Goal: Task Accomplishment & Management: Manage account settings

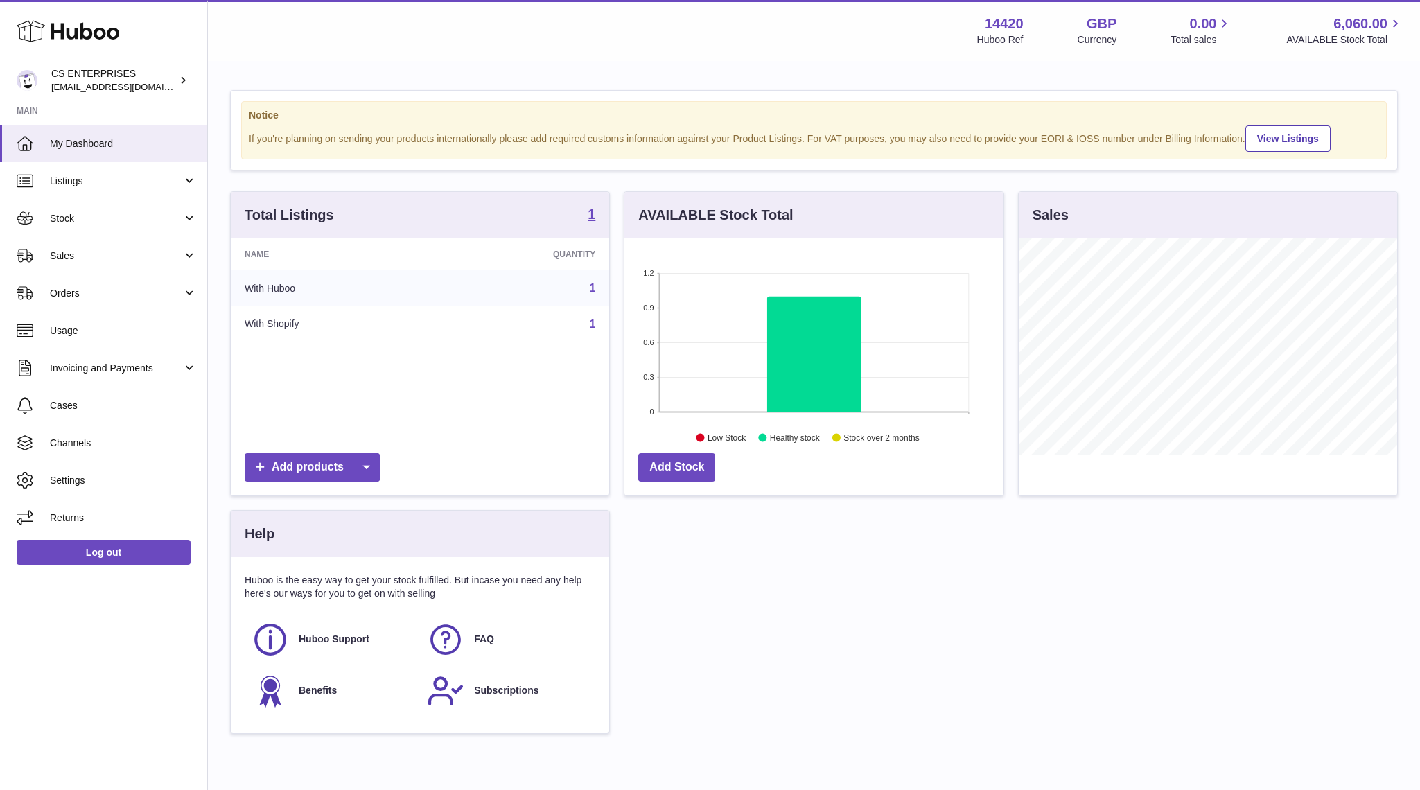
scroll to position [216, 378]
click at [467, 329] on td "1" at bounding box center [522, 324] width 175 height 36
click at [82, 257] on span "Sales" at bounding box center [116, 255] width 132 height 13
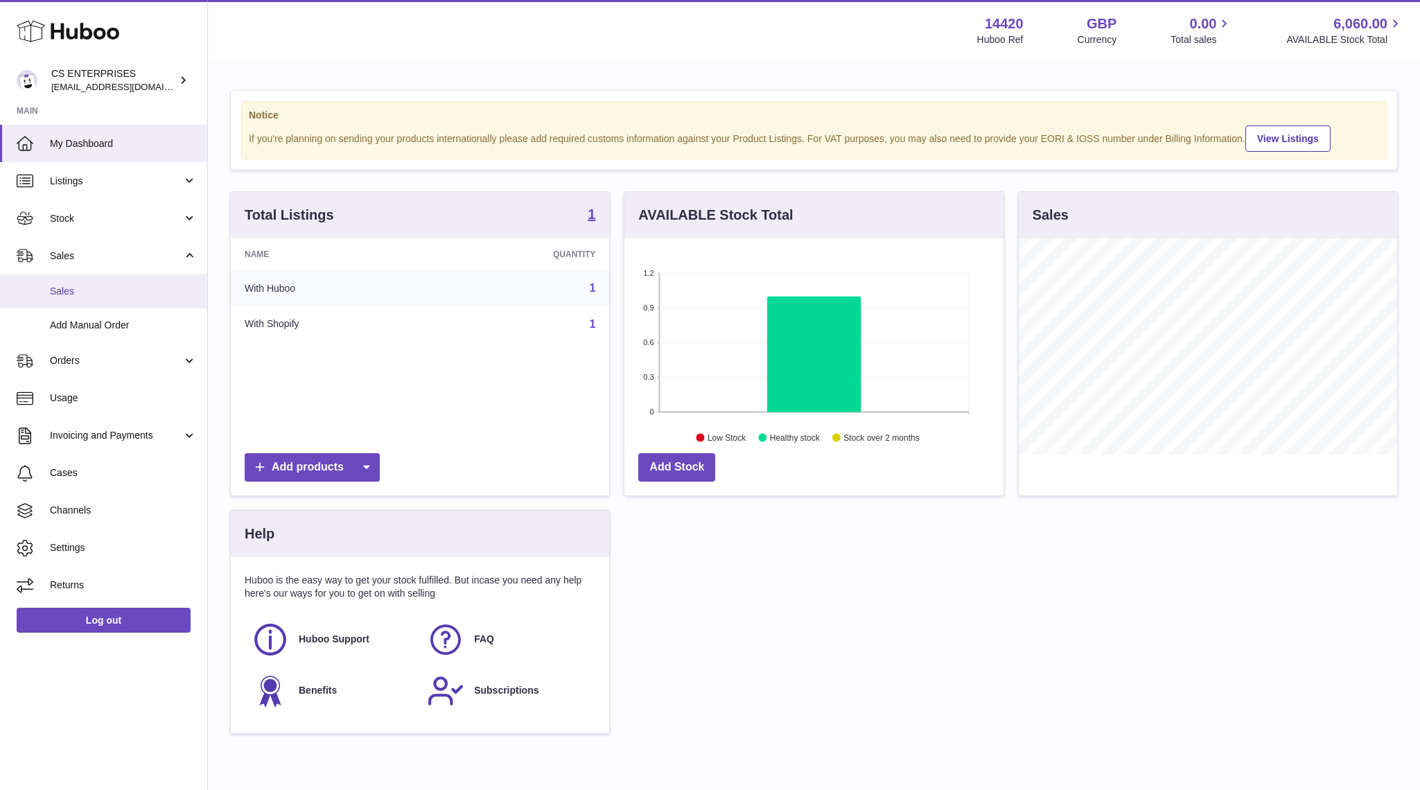
click at [80, 290] on span "Sales" at bounding box center [123, 291] width 147 height 13
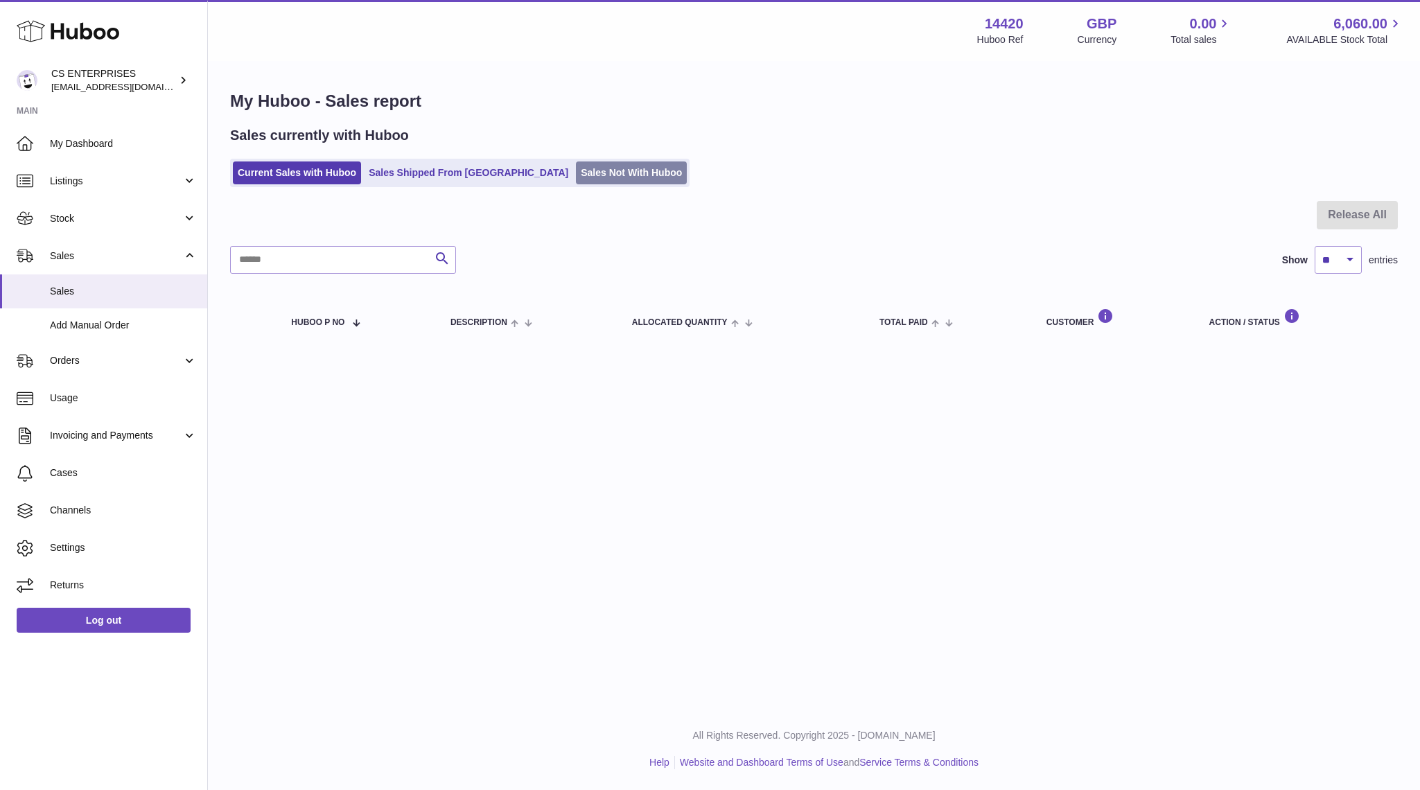
click at [576, 166] on link "Sales Not With Huboo" at bounding box center [631, 172] width 111 height 23
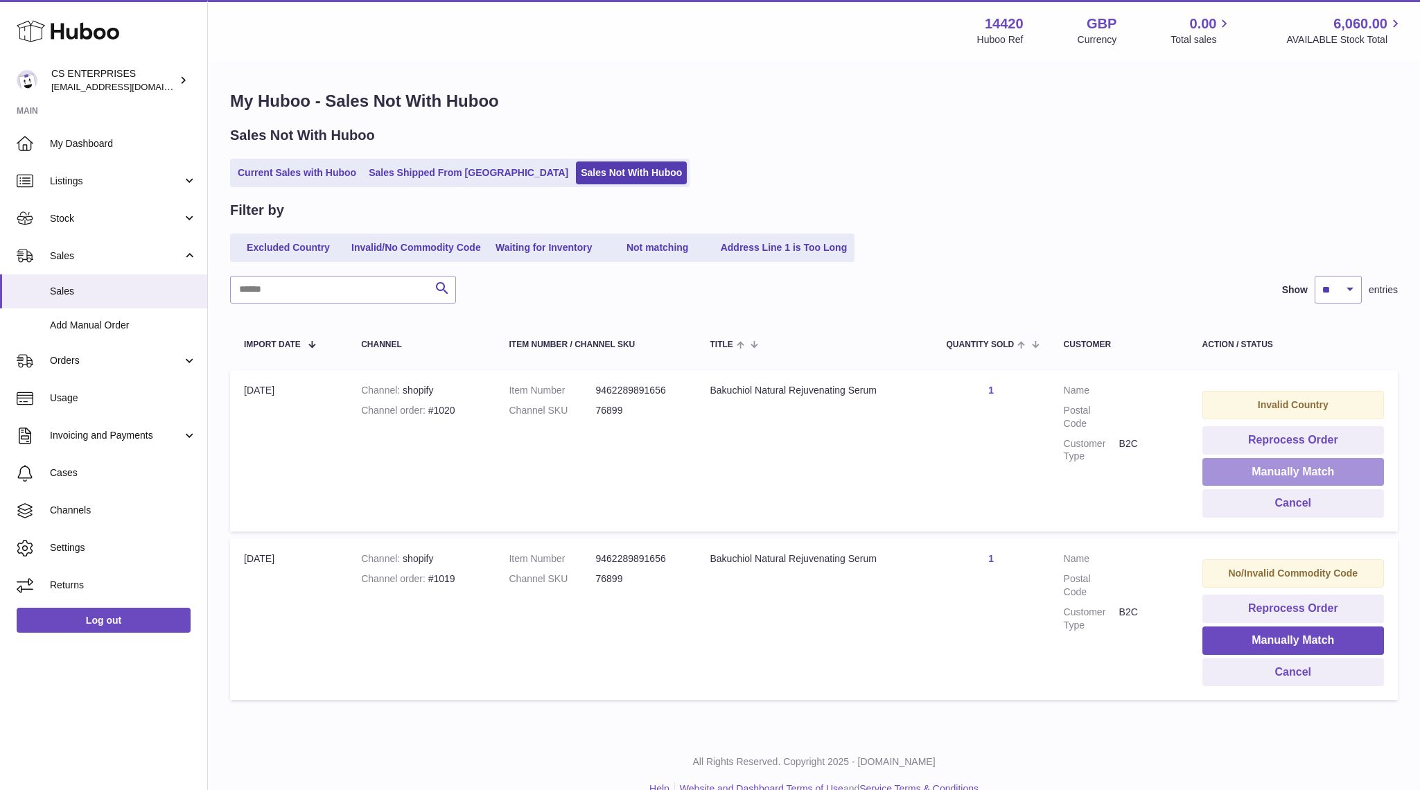
click at [1264, 470] on button "Manually Match" at bounding box center [1293, 472] width 182 height 28
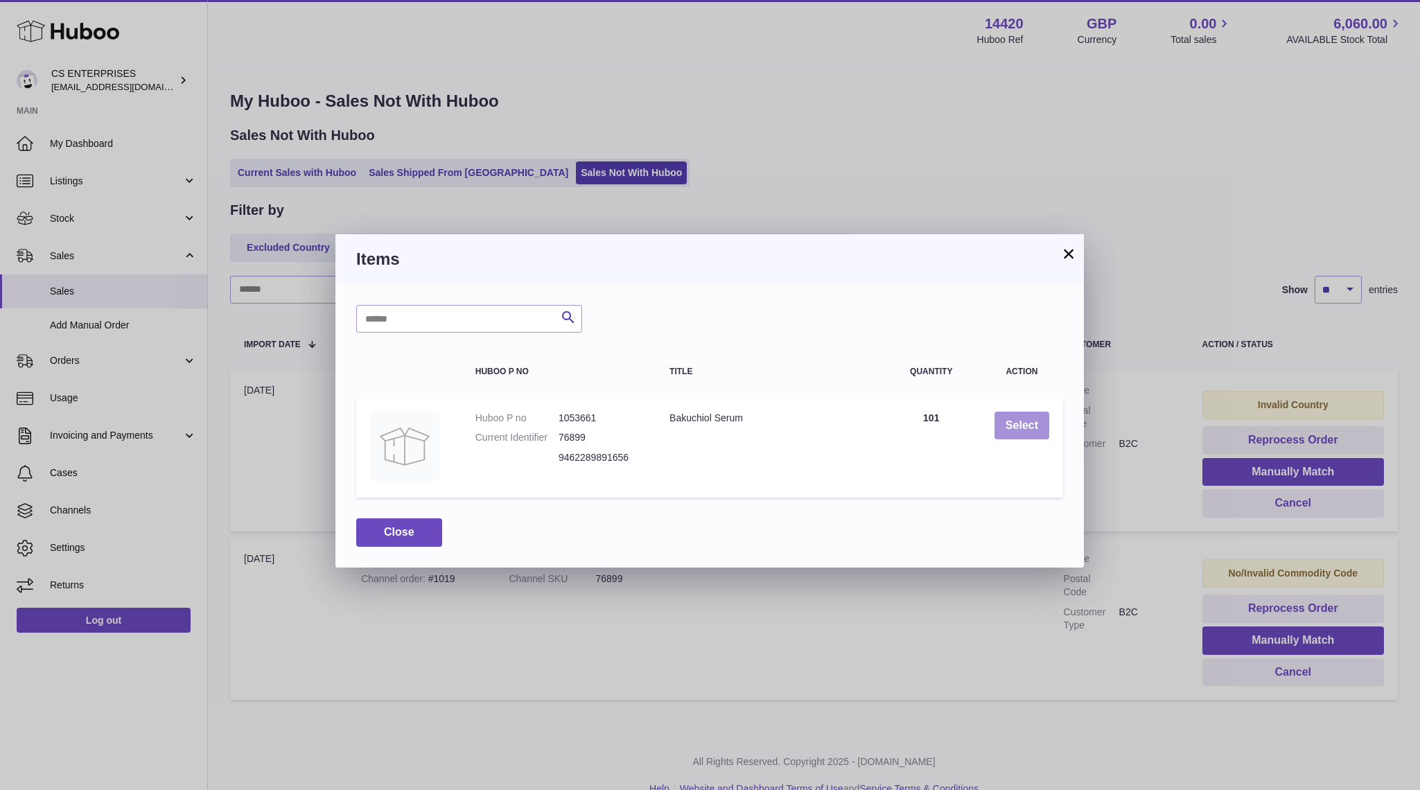
click at [1017, 425] on button "Select" at bounding box center [1021, 426] width 55 height 28
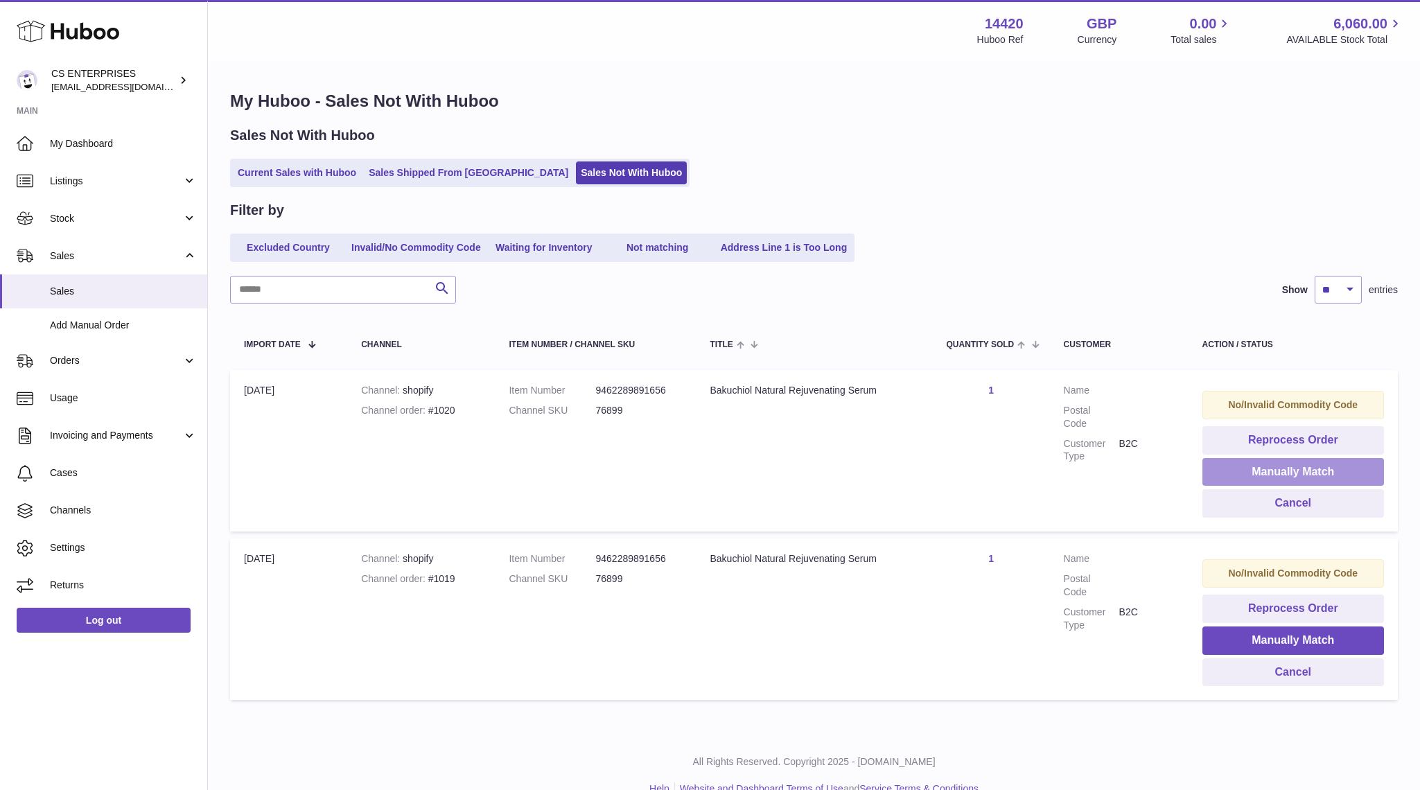
click at [1241, 468] on button "Manually Match" at bounding box center [1293, 472] width 182 height 28
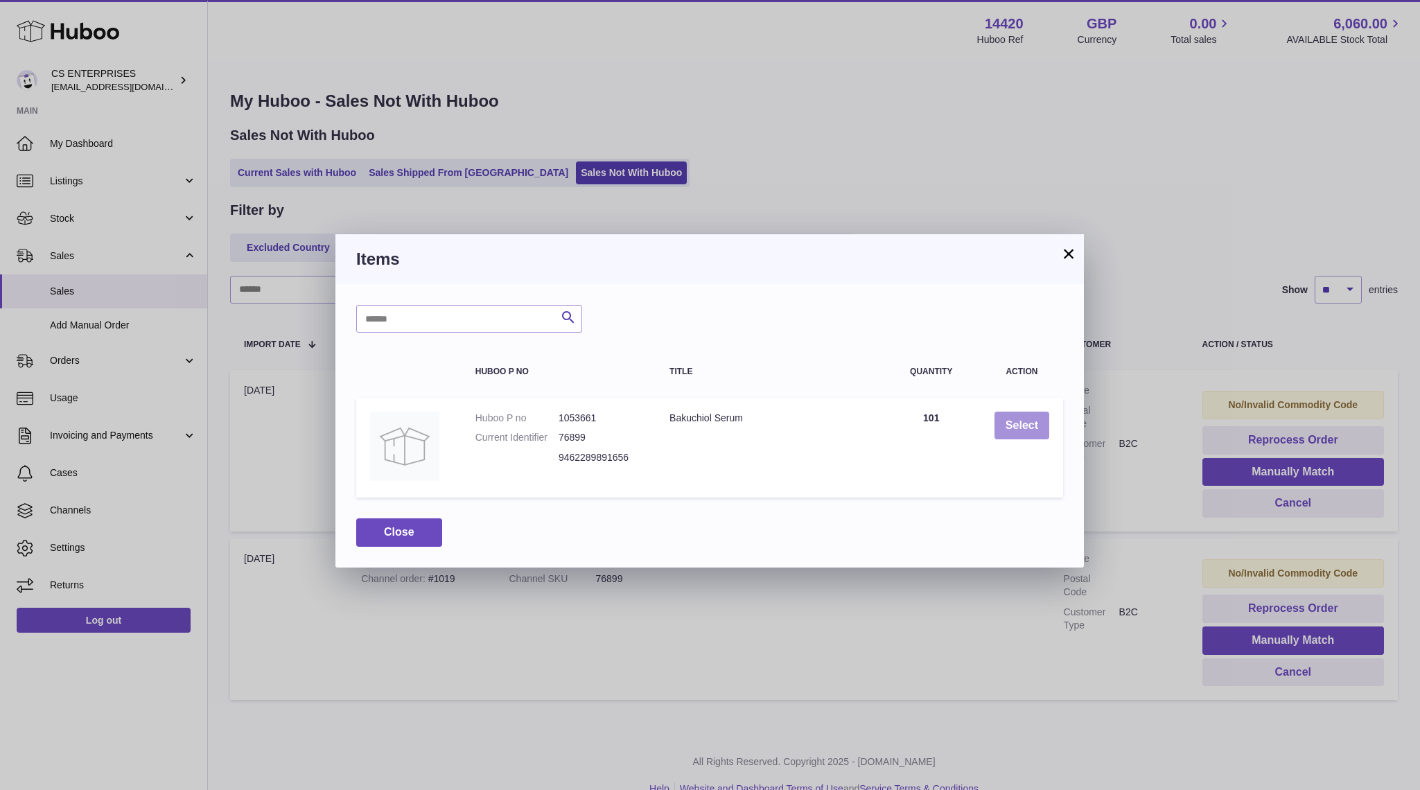
click at [1023, 429] on button "Select" at bounding box center [1021, 426] width 55 height 28
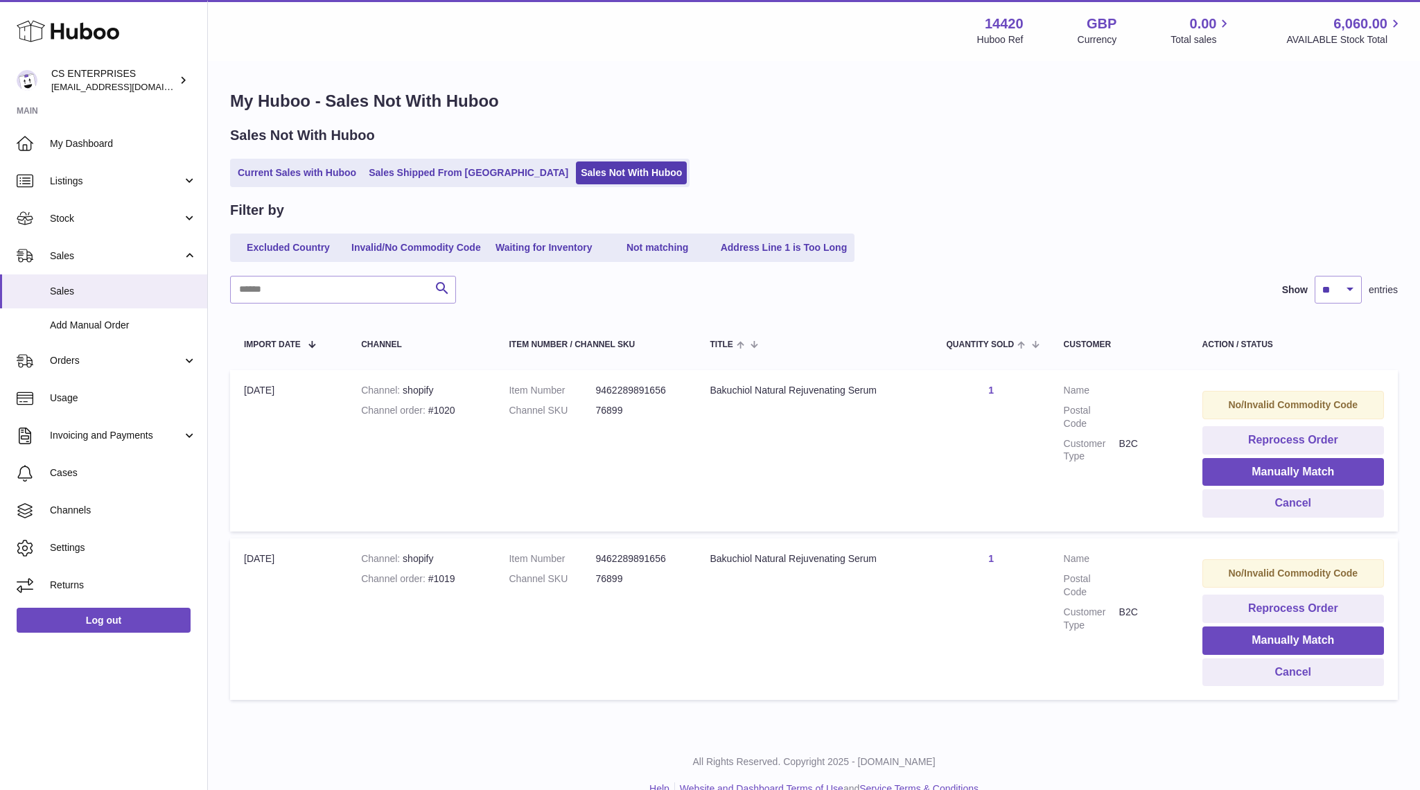
click at [1302, 407] on strong "No/Invalid Commodity Code" at bounding box center [1293, 404] width 130 height 11
click at [1269, 407] on strong "No/Invalid Commodity Code" at bounding box center [1293, 404] width 130 height 11
click at [395, 254] on link "Invalid/No Commodity Code" at bounding box center [415, 247] width 139 height 23
click at [661, 247] on link "Not matching" at bounding box center [657, 247] width 111 height 23
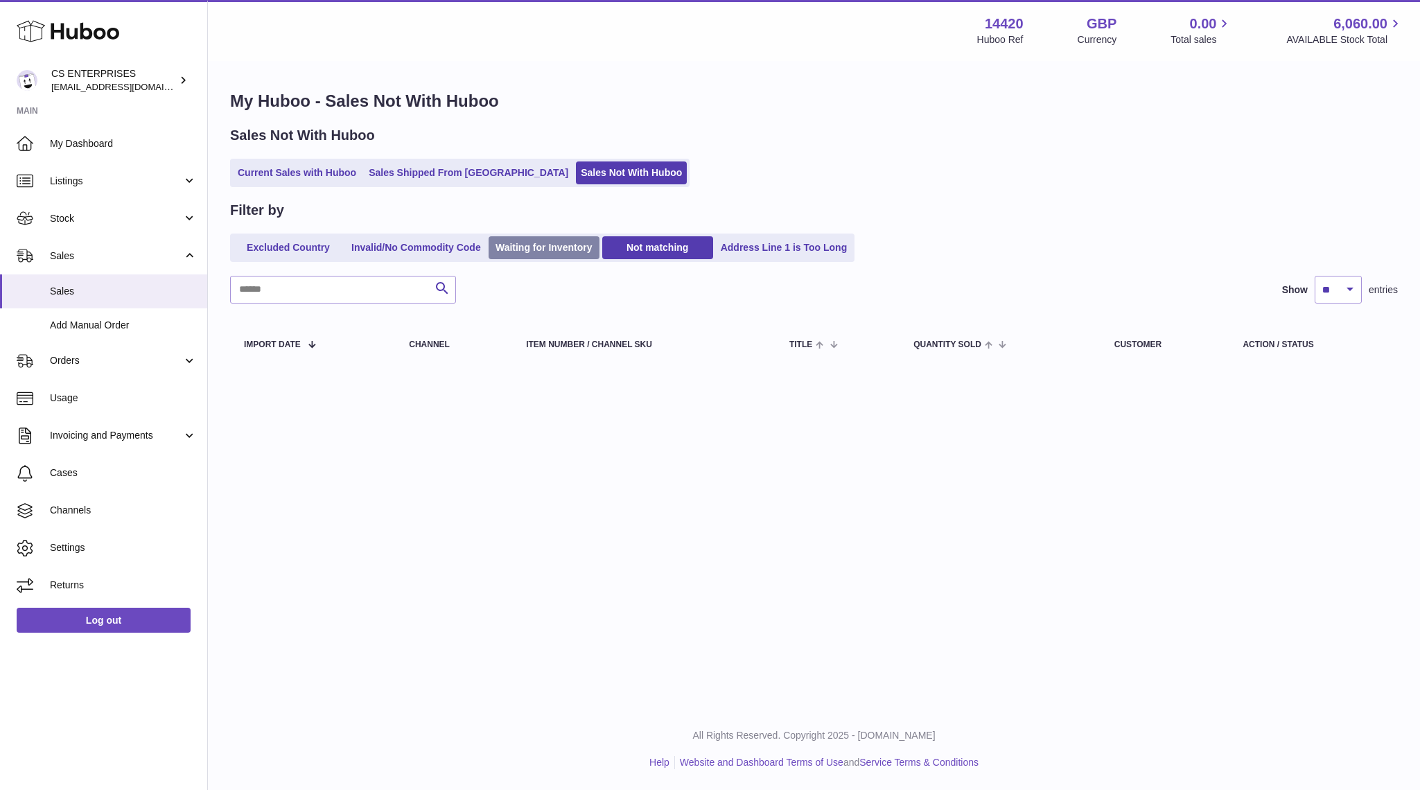
click at [549, 250] on link "Waiting for Inventory" at bounding box center [543, 247] width 111 height 23
click at [411, 250] on link "Invalid/No Commodity Code" at bounding box center [415, 247] width 139 height 23
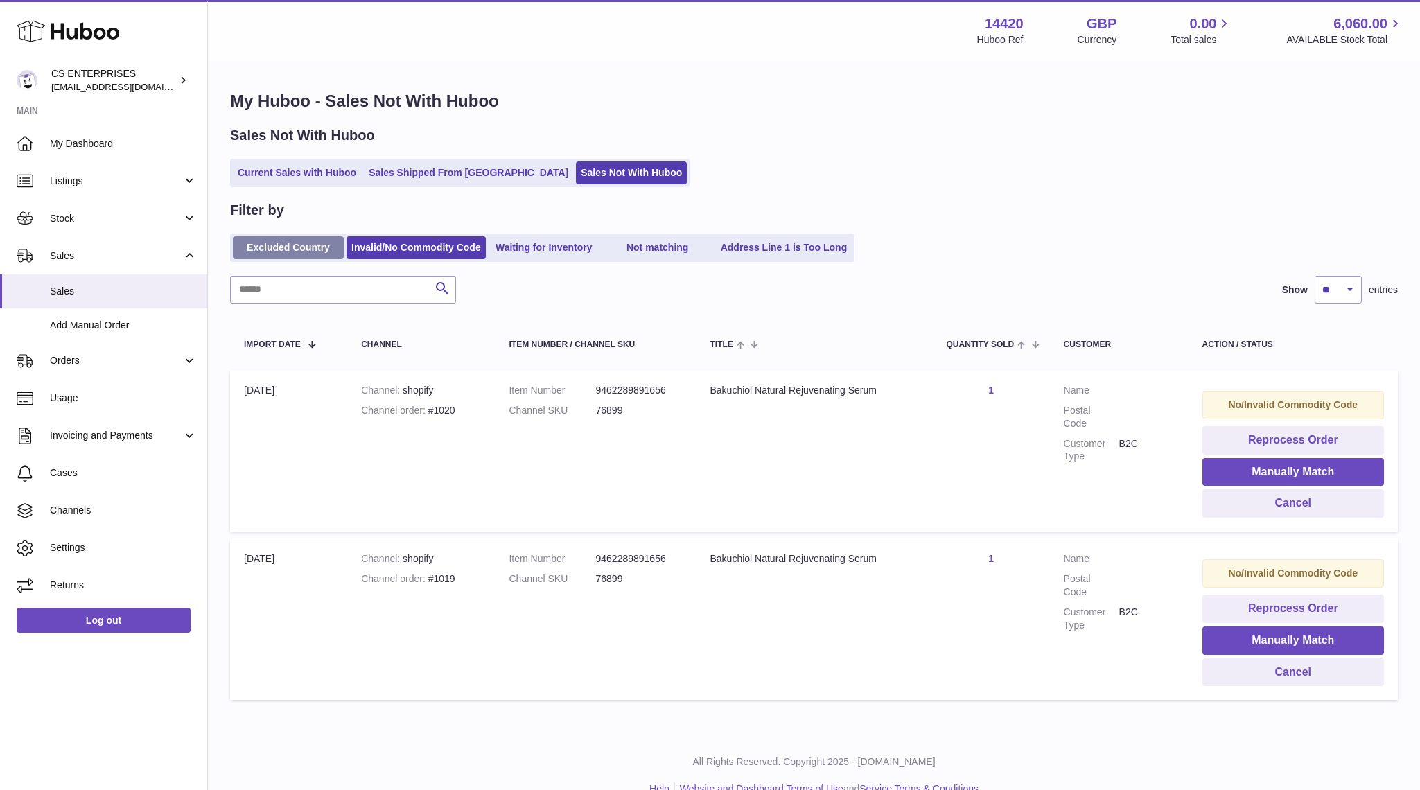
click at [288, 244] on link "Excluded Country" at bounding box center [288, 247] width 111 height 23
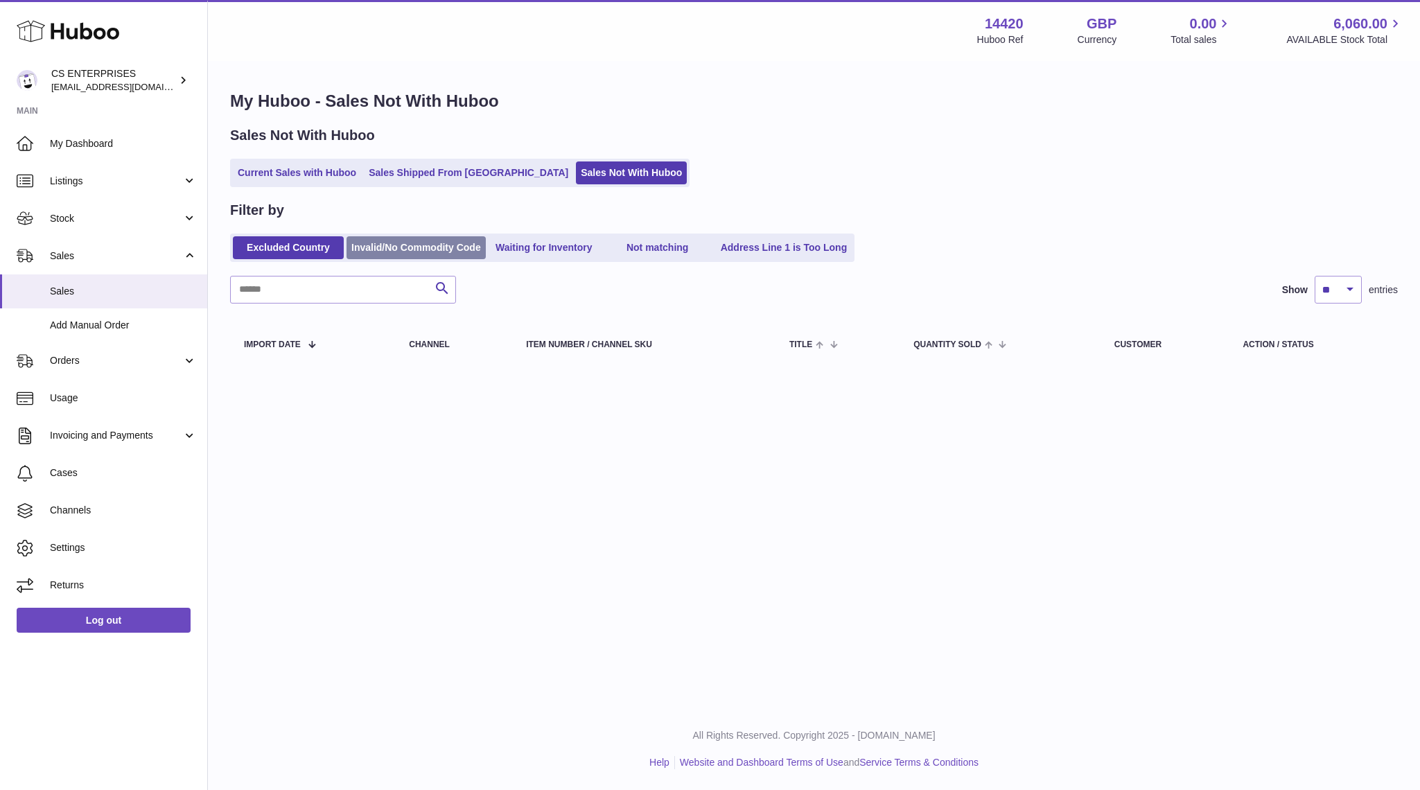
click at [398, 254] on link "Invalid/No Commodity Code" at bounding box center [415, 247] width 139 height 23
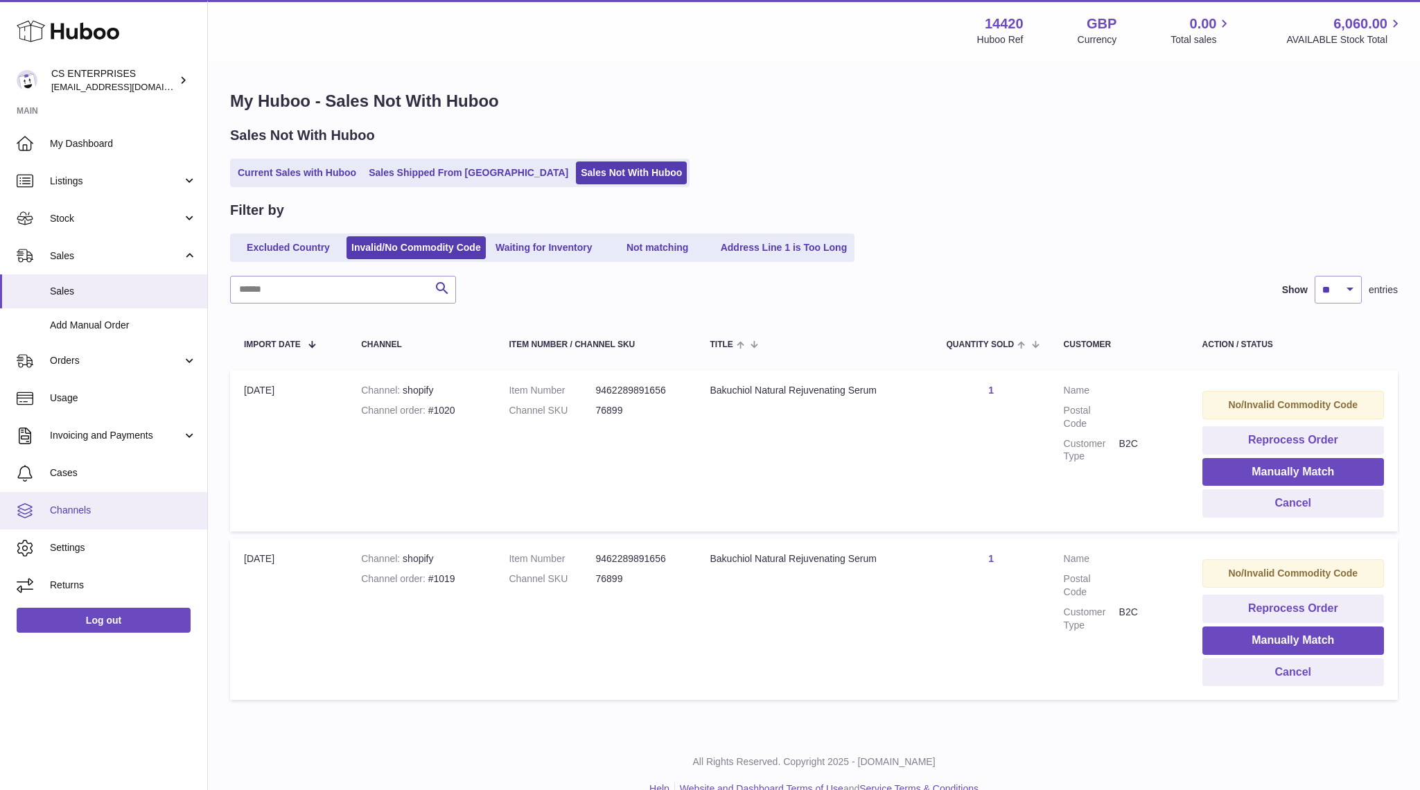
click at [121, 511] on span "Channels" at bounding box center [123, 510] width 147 height 13
click at [97, 562] on link "Settings" at bounding box center [103, 547] width 207 height 37
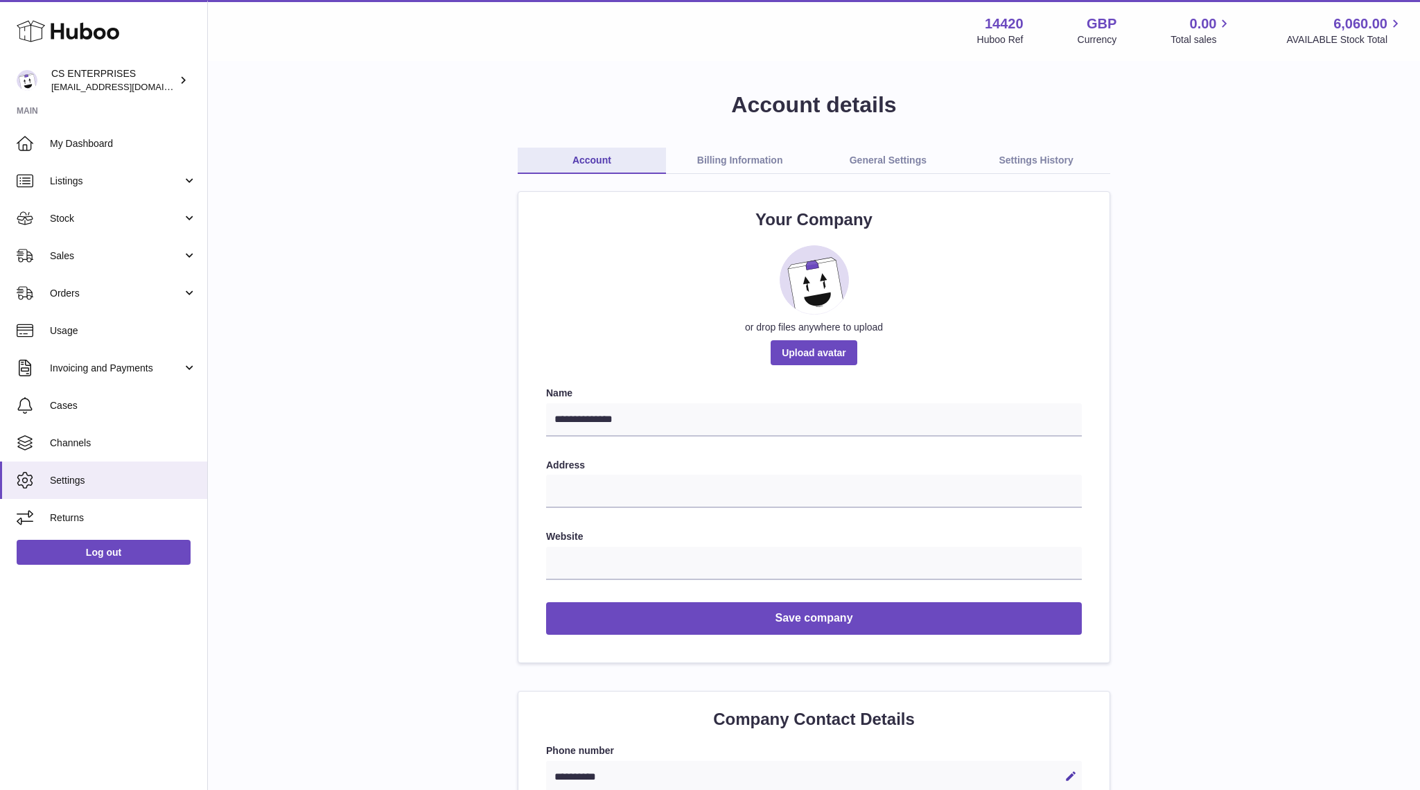
click at [704, 152] on link "Billing Information" at bounding box center [740, 161] width 148 height 26
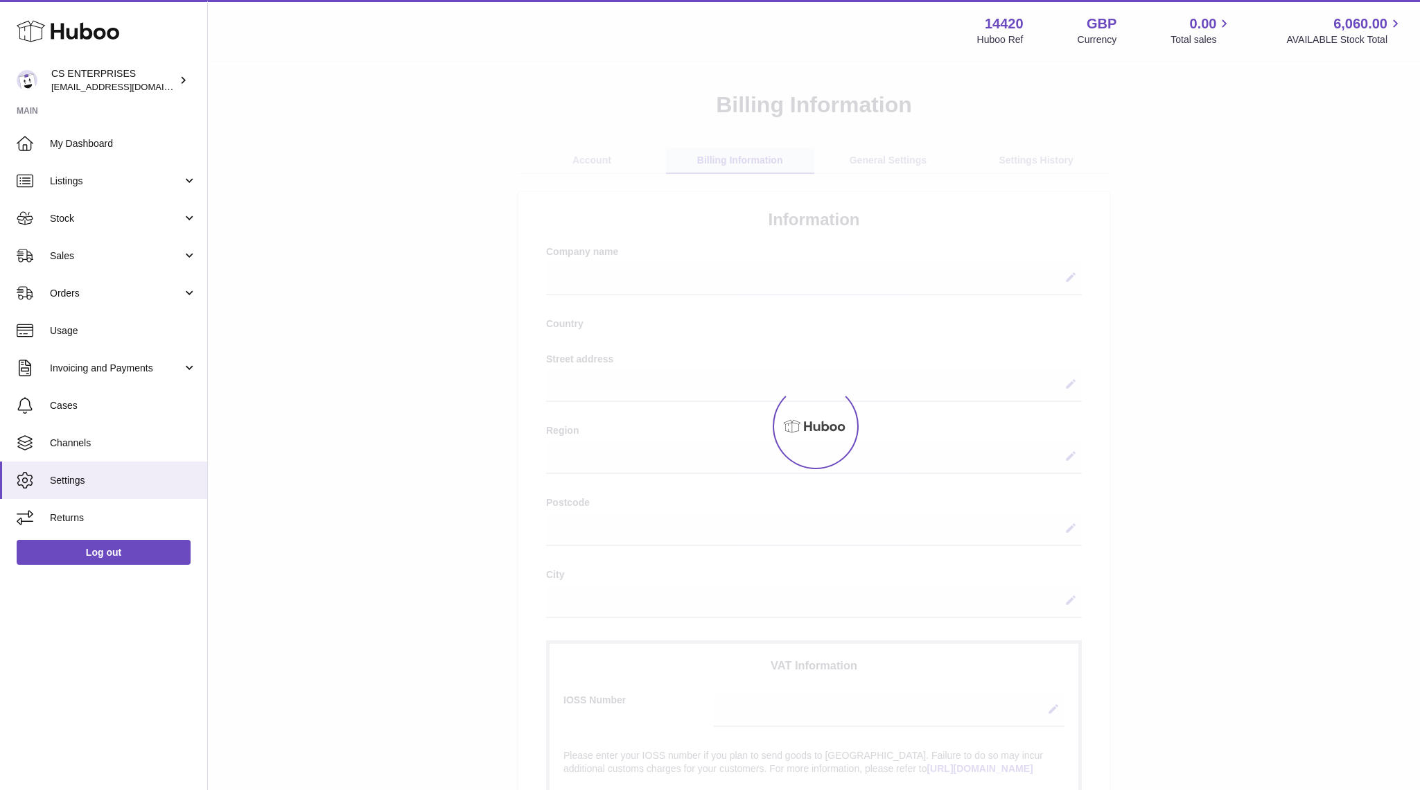
select select
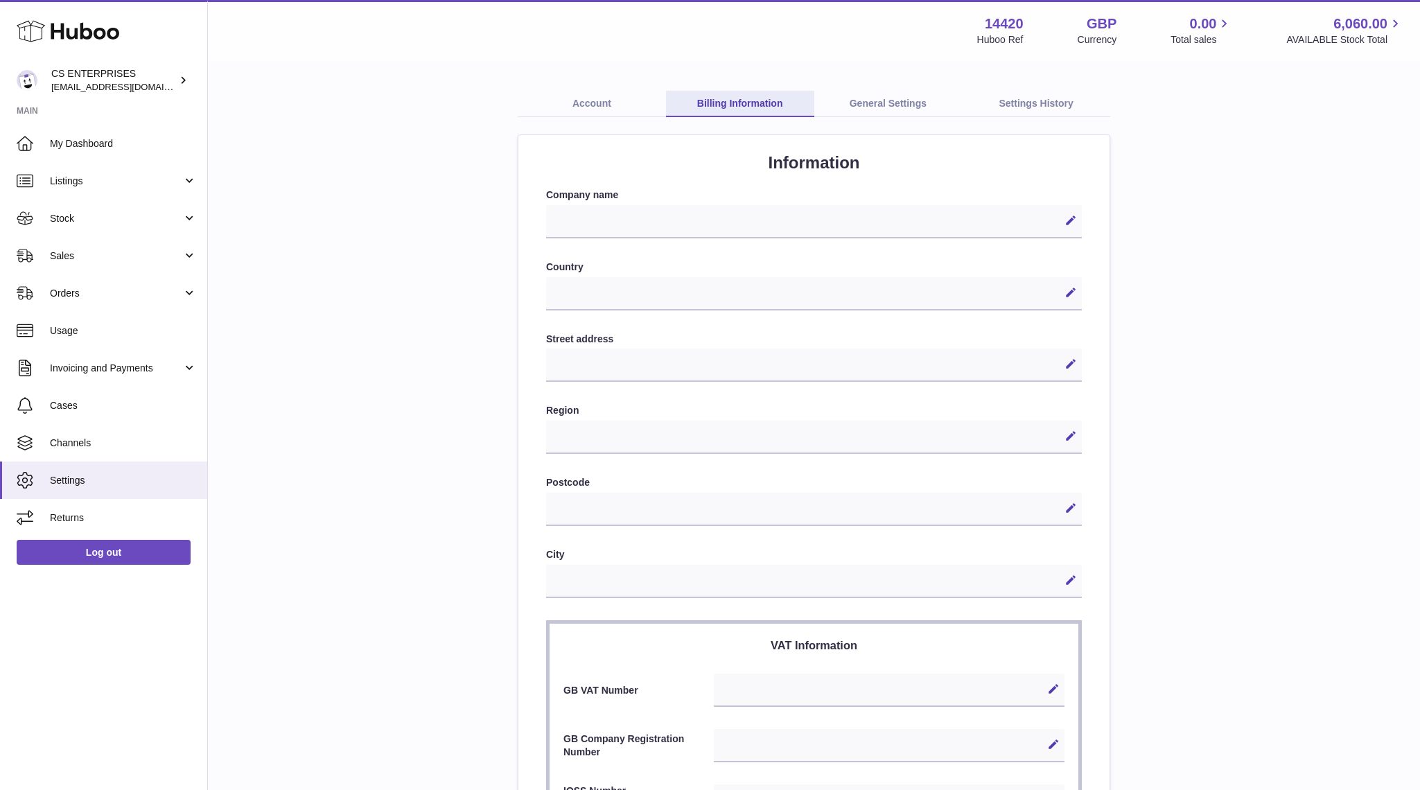
scroll to position [31, 0]
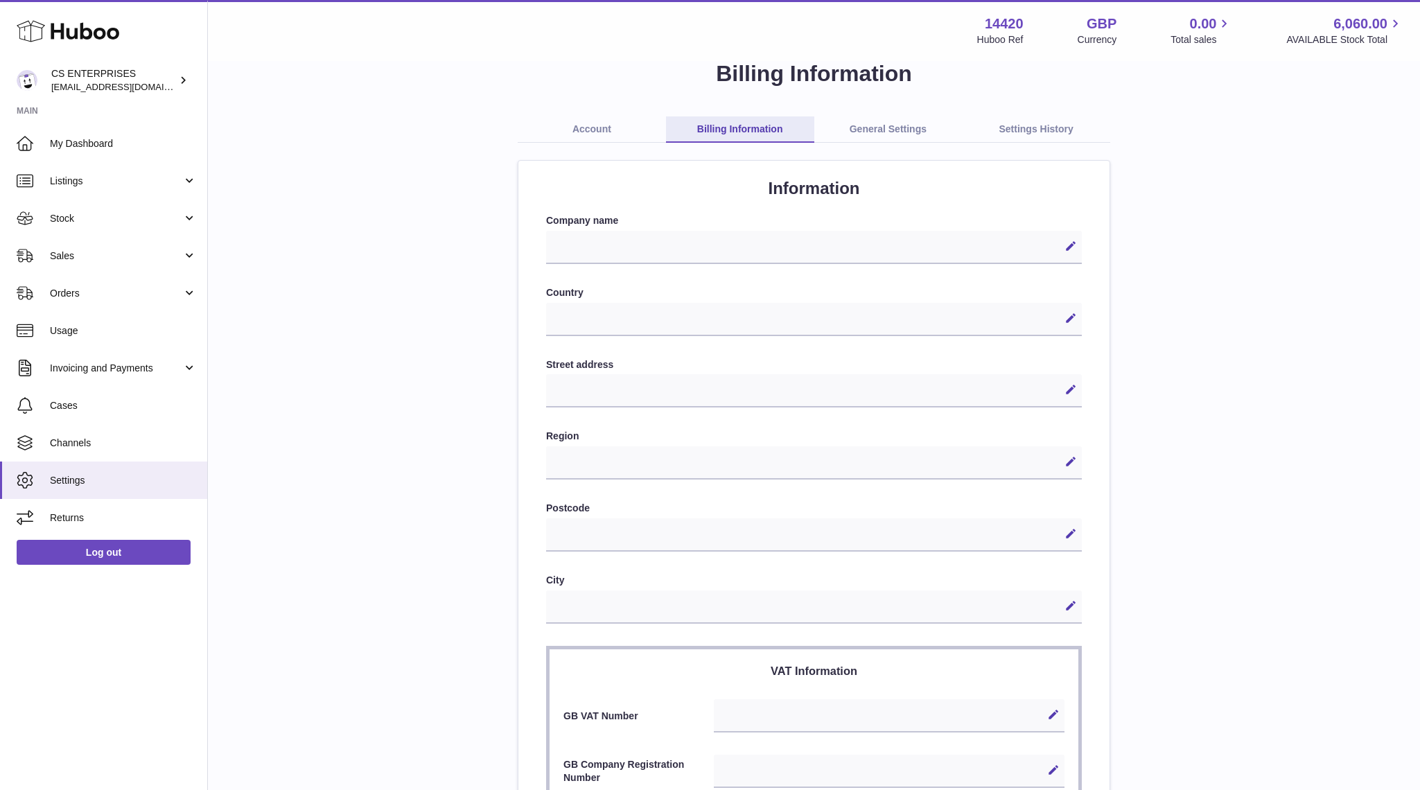
click at [652, 226] on label "Company name" at bounding box center [814, 220] width 536 height 13
click at [633, 256] on div "Edit Cancel Save" at bounding box center [814, 247] width 536 height 33
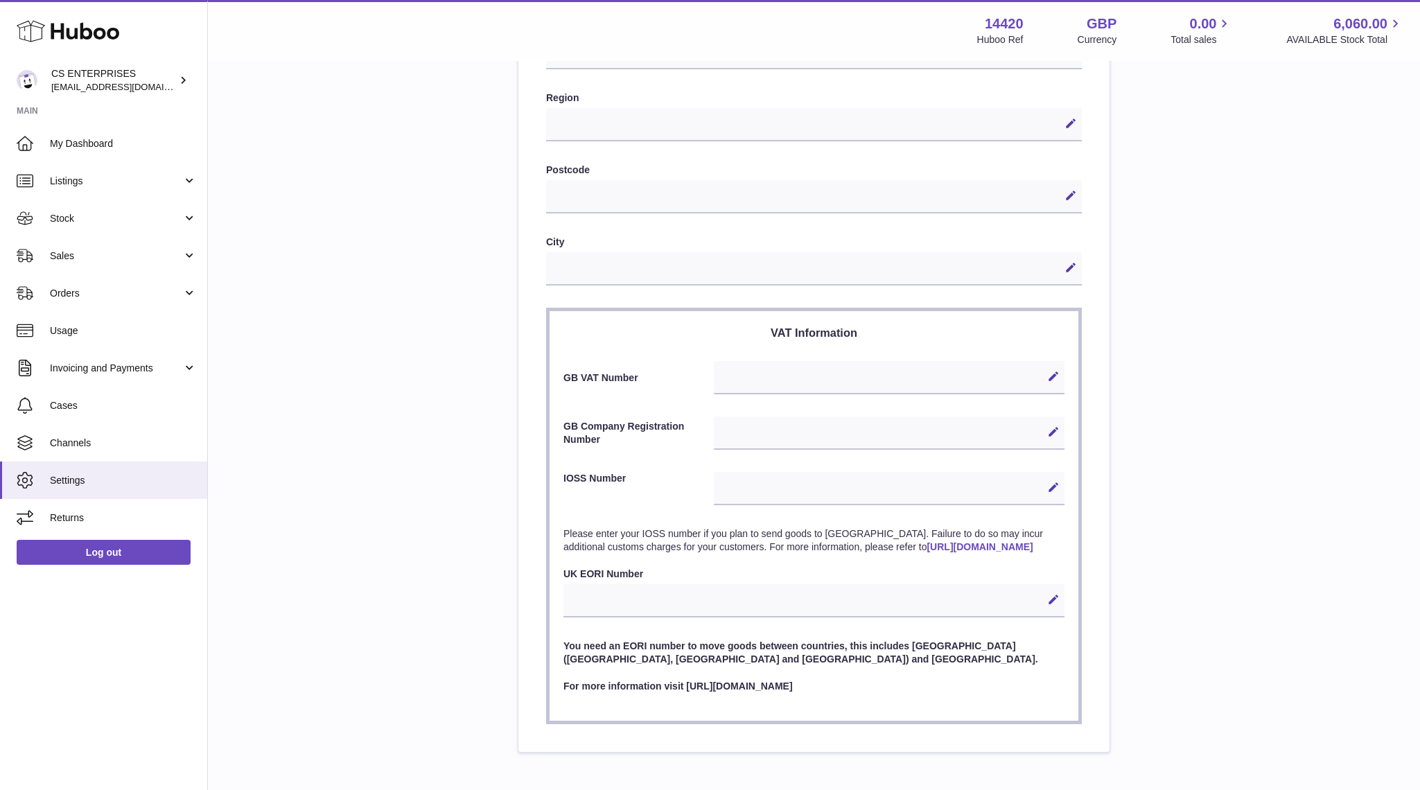
scroll to position [454, 0]
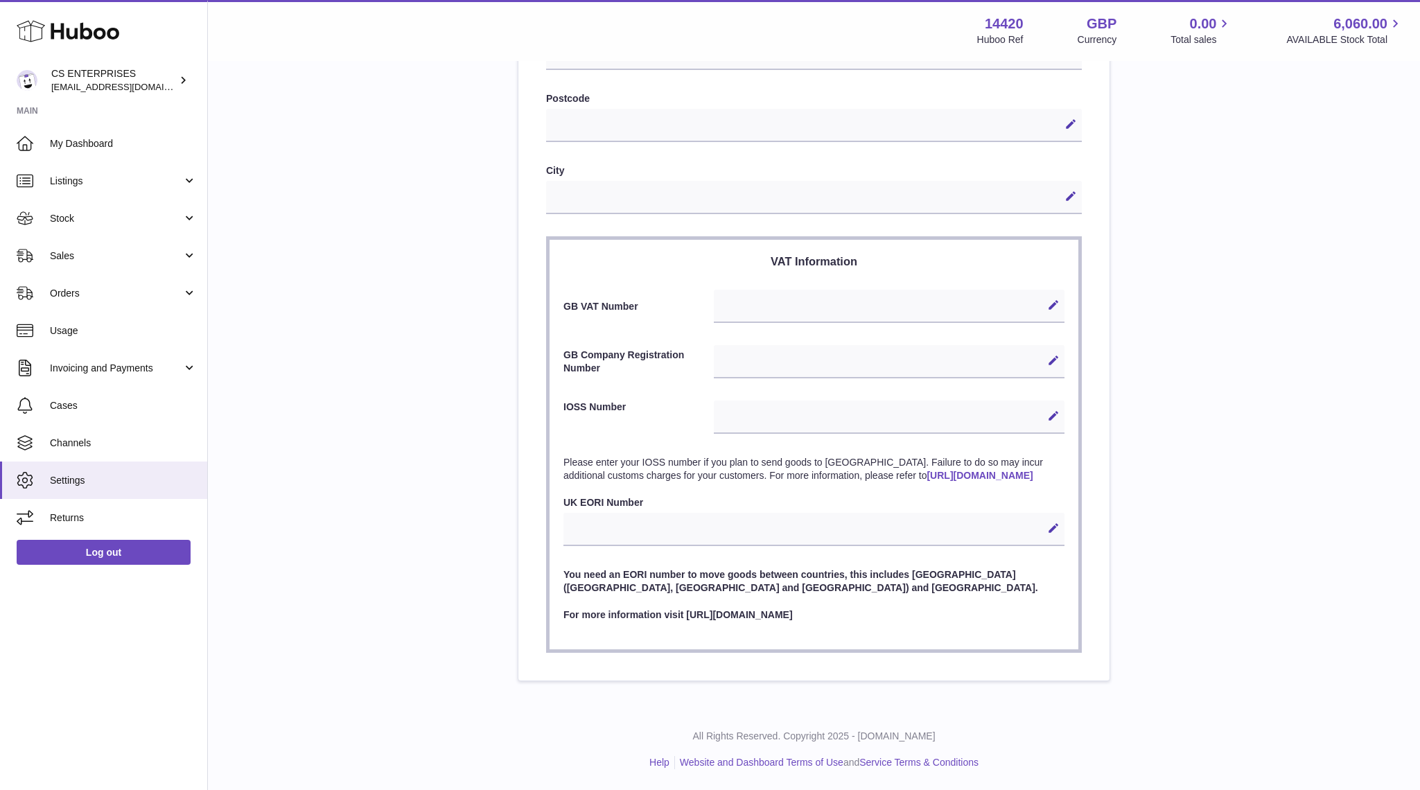
click at [926, 476] on link "[URL][DOMAIN_NAME]" at bounding box center [979, 475] width 106 height 11
click at [699, 528] on div "Edit Cancel Save" at bounding box center [813, 529] width 501 height 33
click at [1057, 522] on icon at bounding box center [1053, 528] width 12 height 12
click at [726, 533] on input "text" at bounding box center [813, 529] width 501 height 33
click at [413, 414] on div "**********" at bounding box center [813, 165] width 1167 height 1032
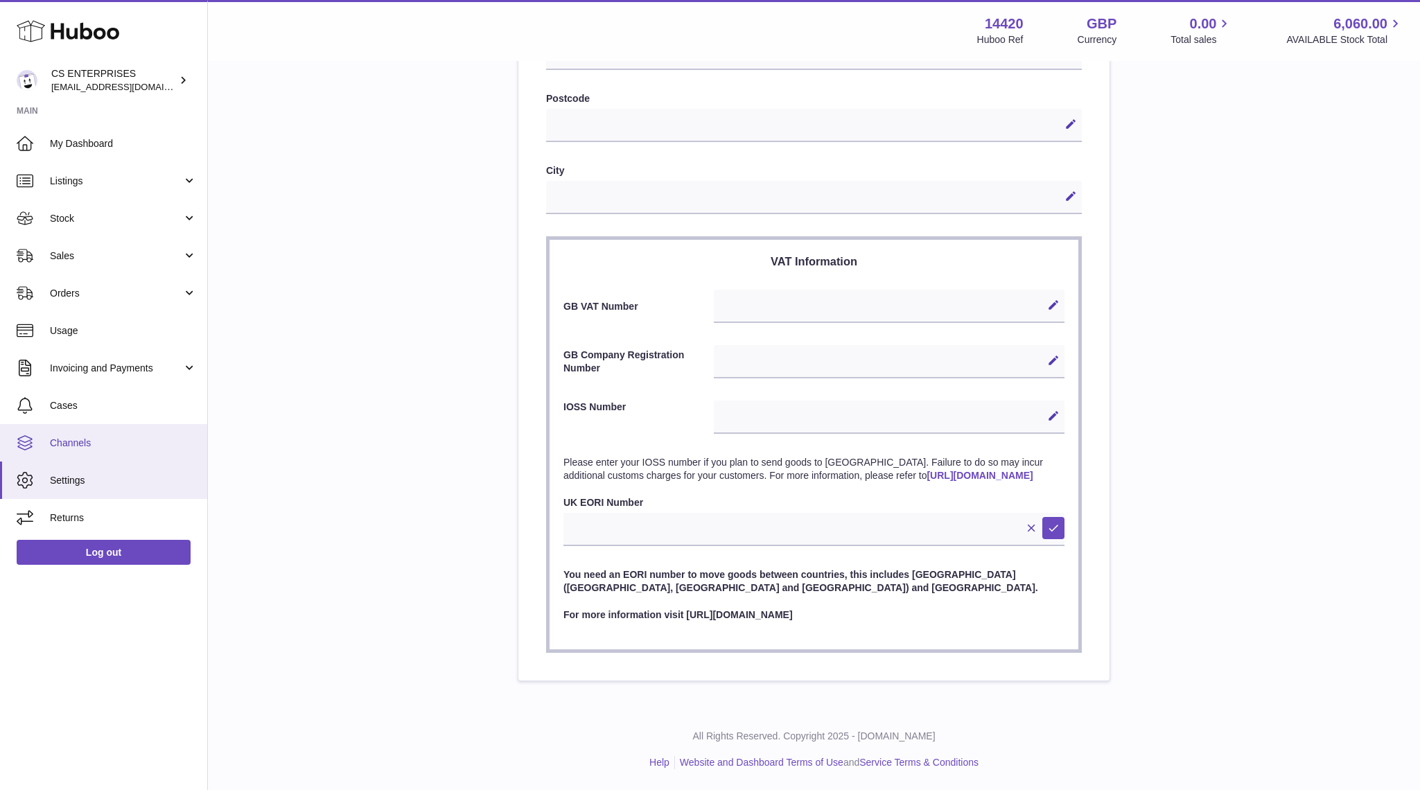
click at [82, 449] on link "Channels" at bounding box center [103, 442] width 207 height 37
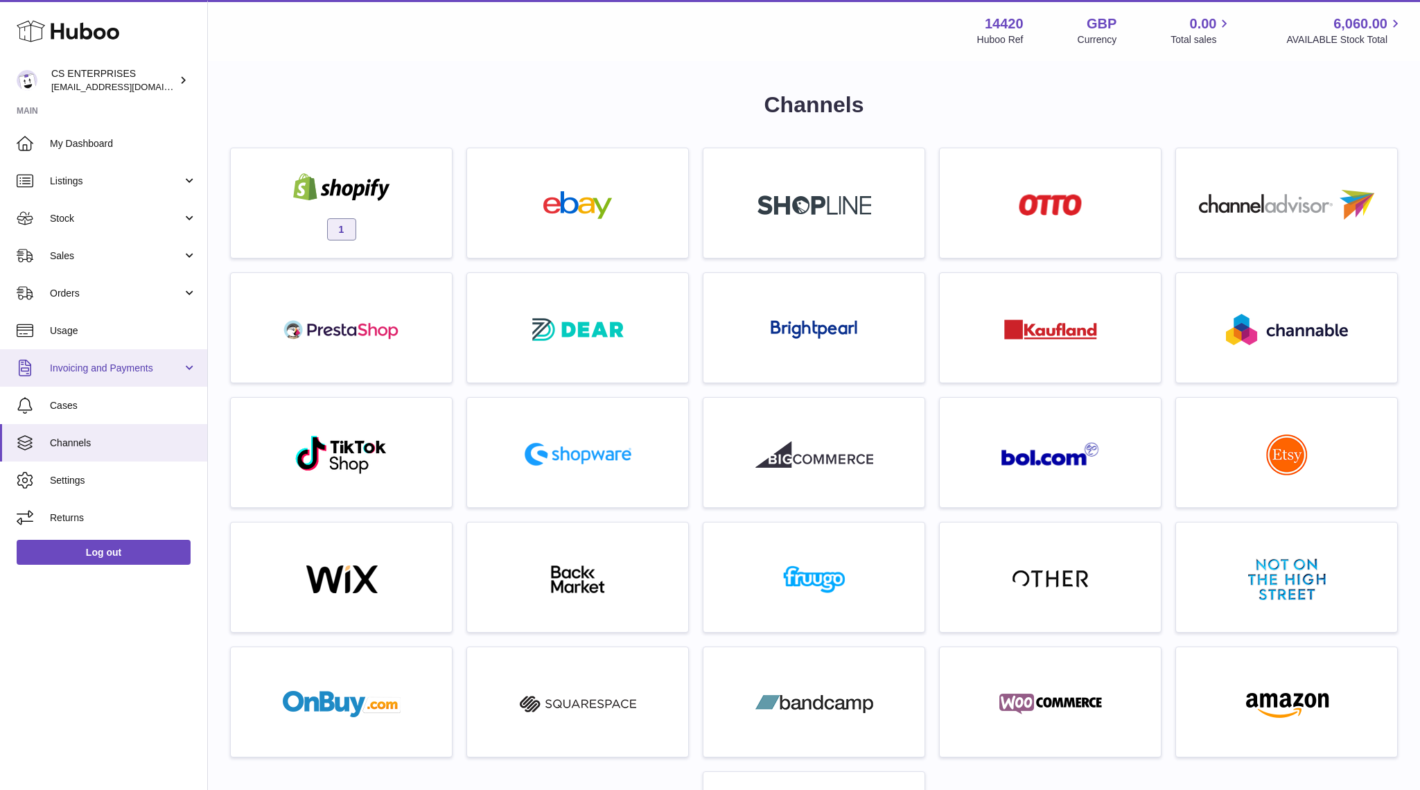
click at [86, 371] on span "Invoicing and Payments" at bounding box center [116, 368] width 132 height 13
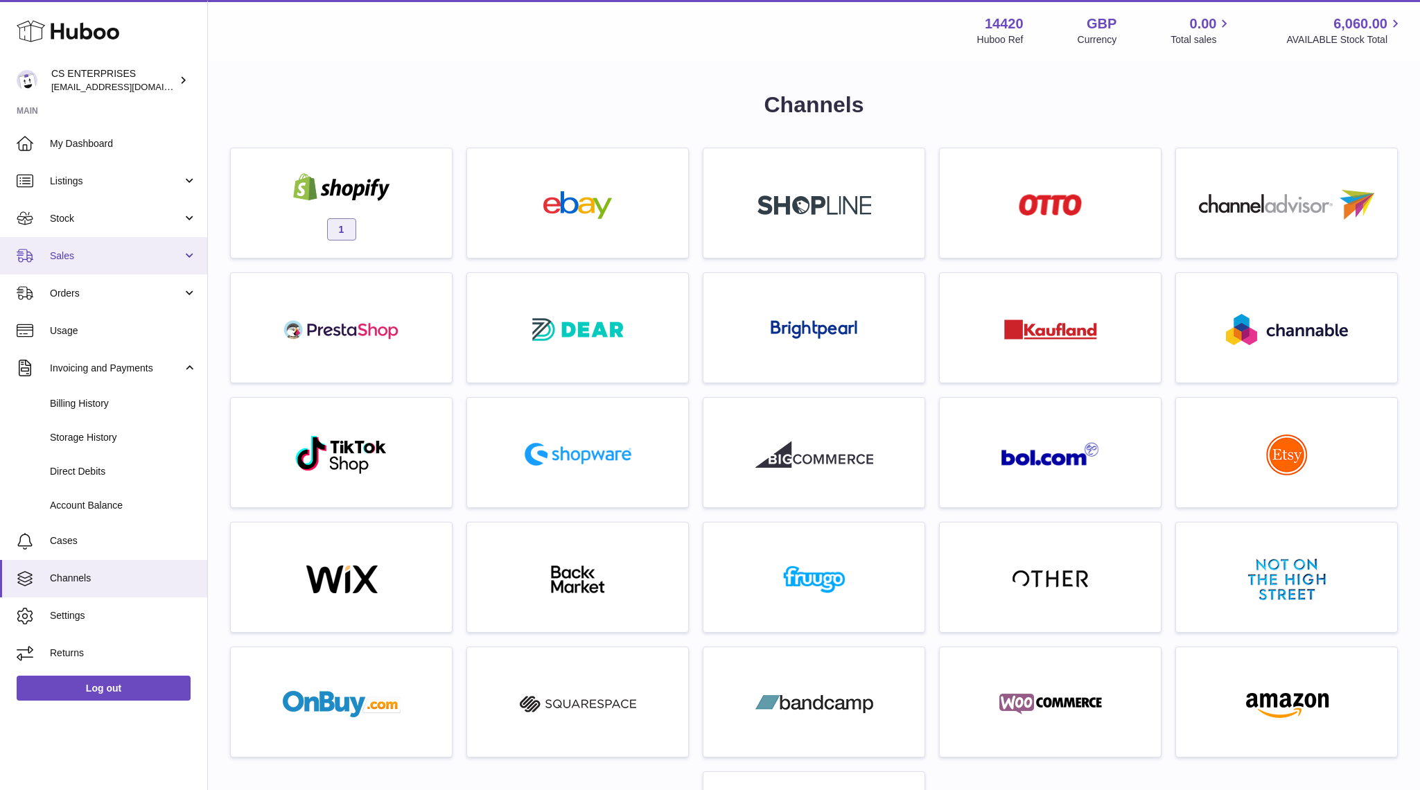
click at [89, 245] on link "Sales" at bounding box center [103, 255] width 207 height 37
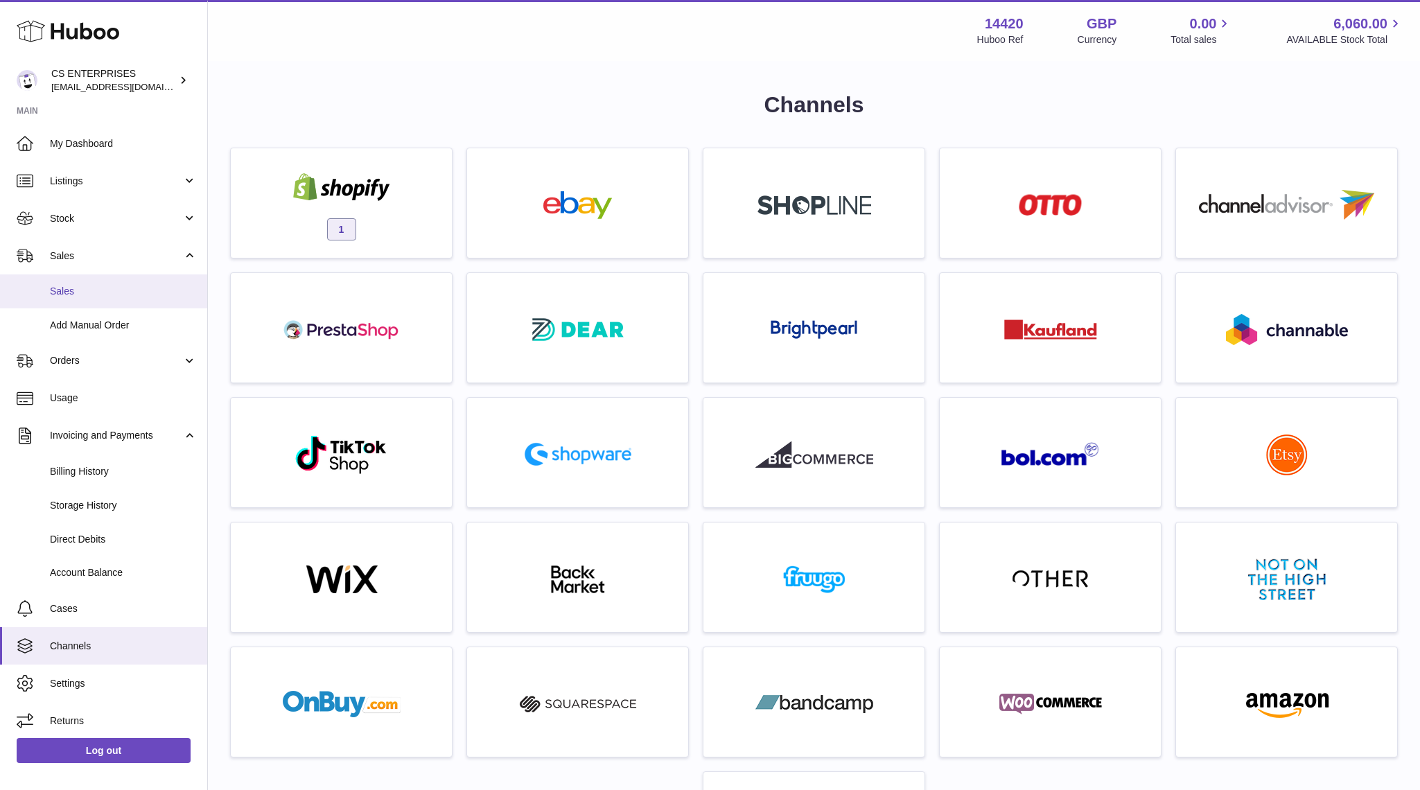
click at [89, 285] on span "Sales" at bounding box center [123, 291] width 147 height 13
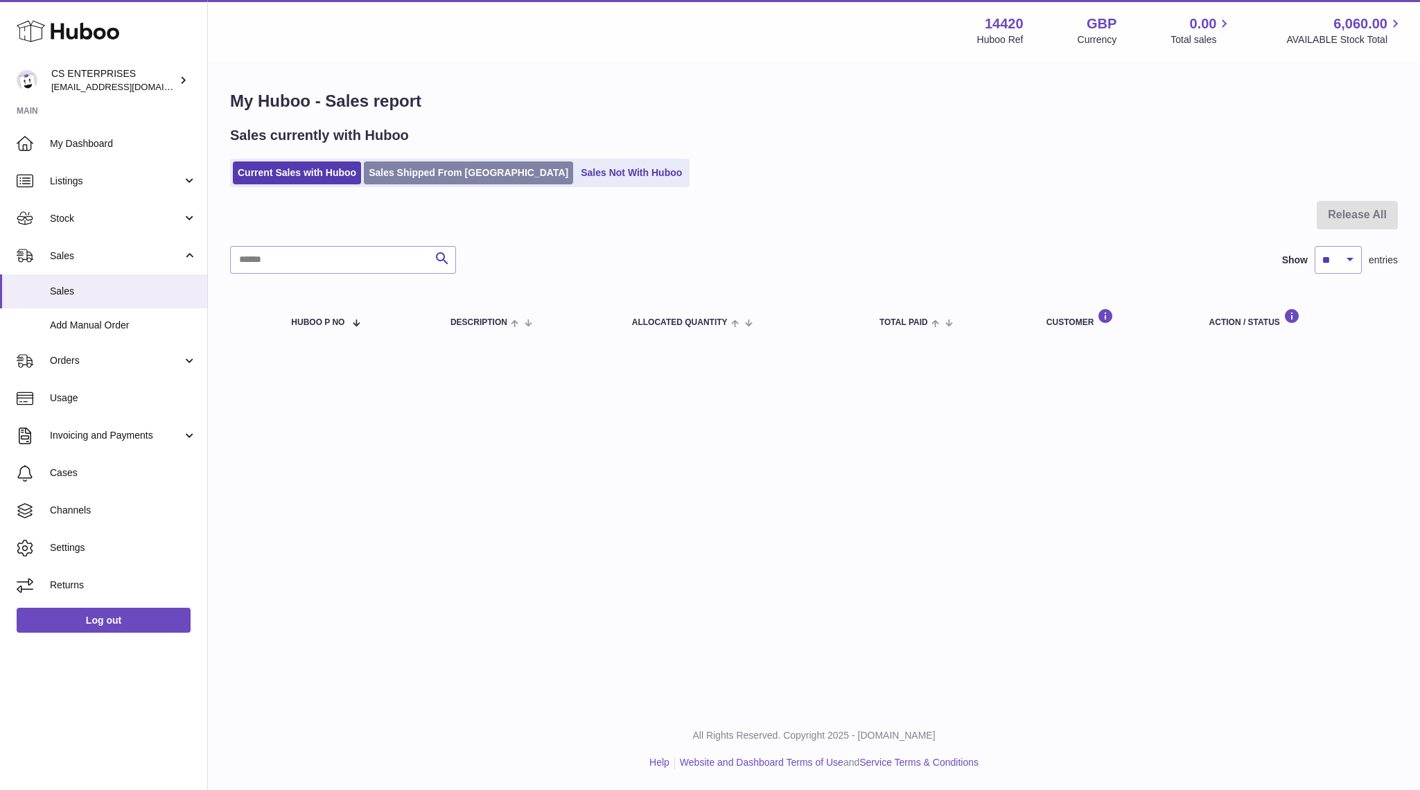
click at [424, 176] on link "Sales Shipped From [GEOGRAPHIC_DATA]" at bounding box center [468, 172] width 209 height 23
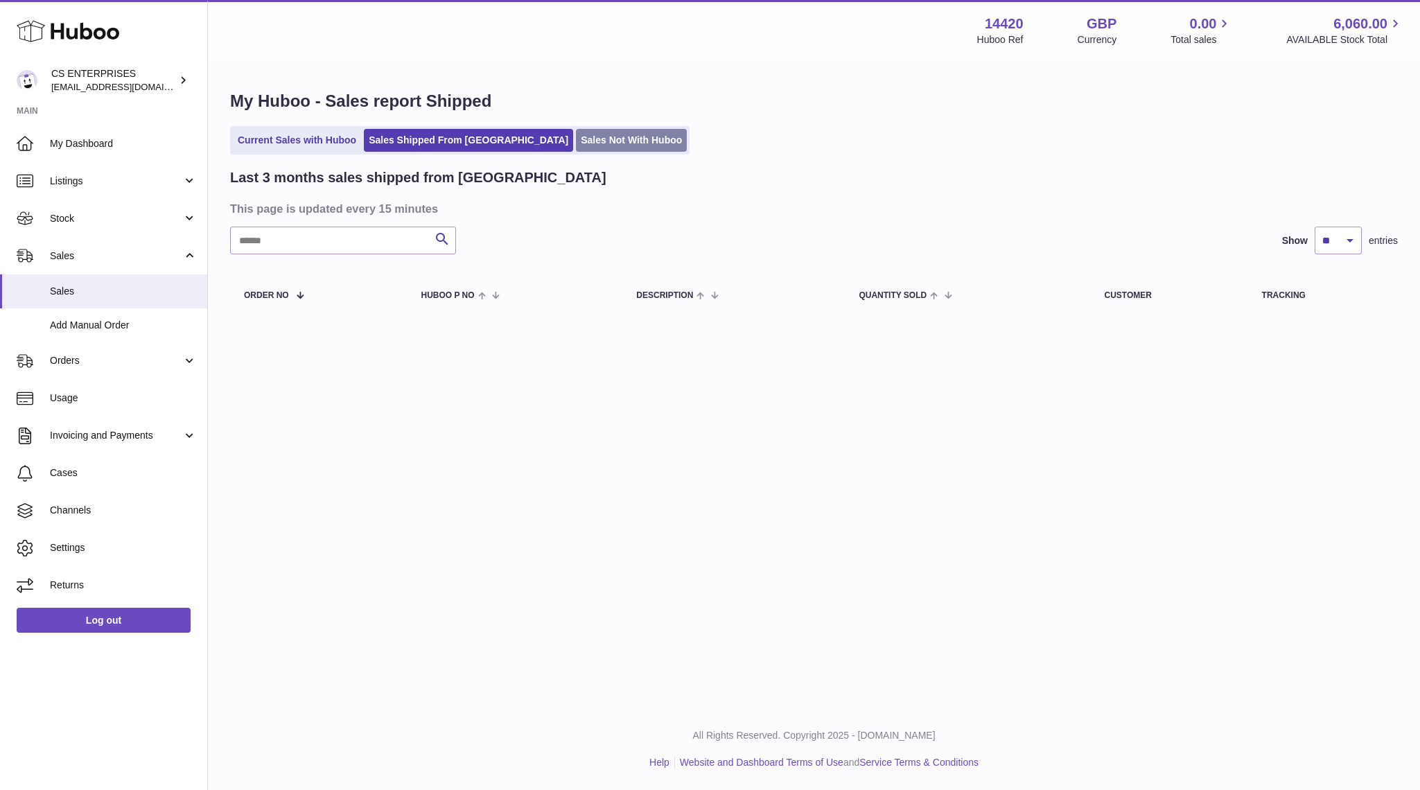
click at [576, 140] on link "Sales Not With Huboo" at bounding box center [631, 140] width 111 height 23
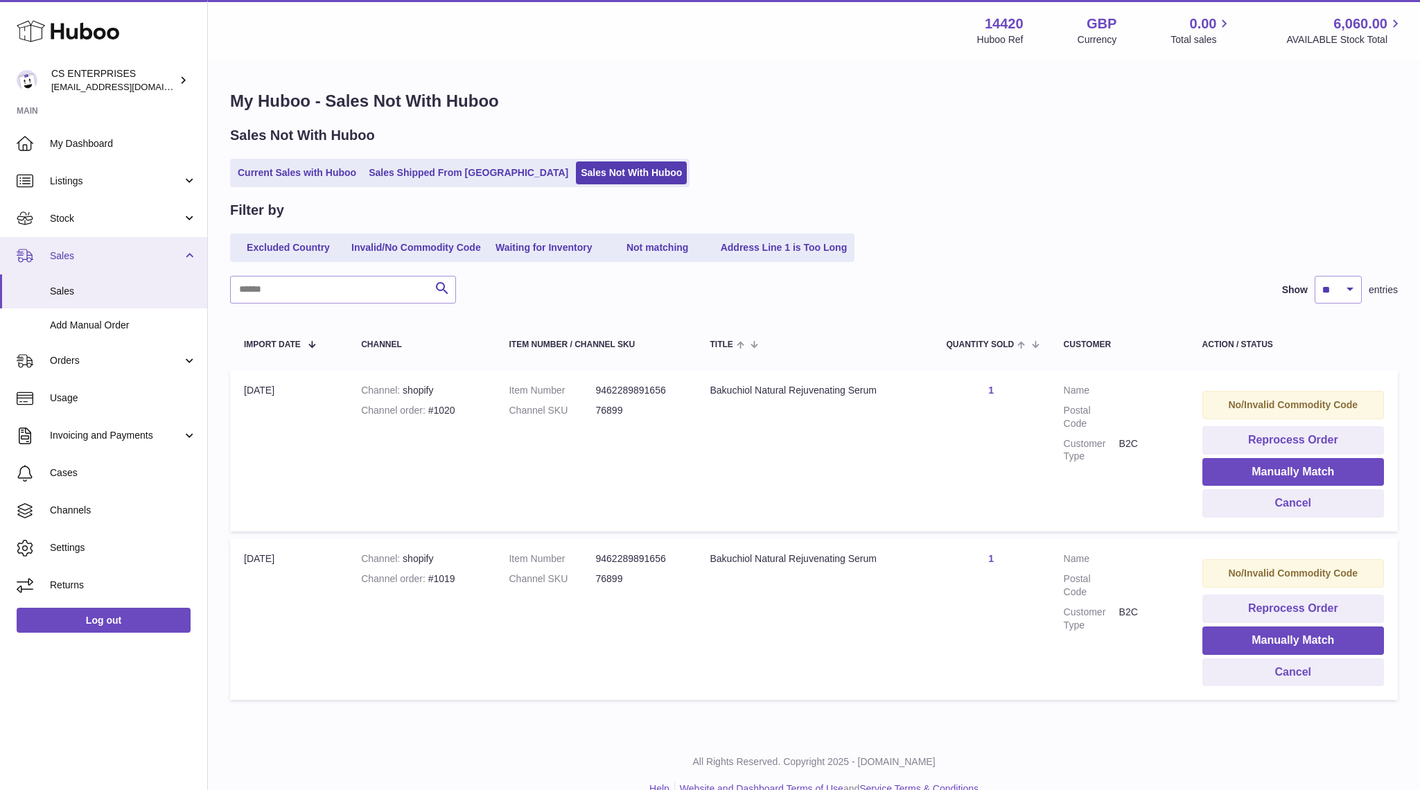
click at [107, 247] on link "Sales" at bounding box center [103, 255] width 207 height 37
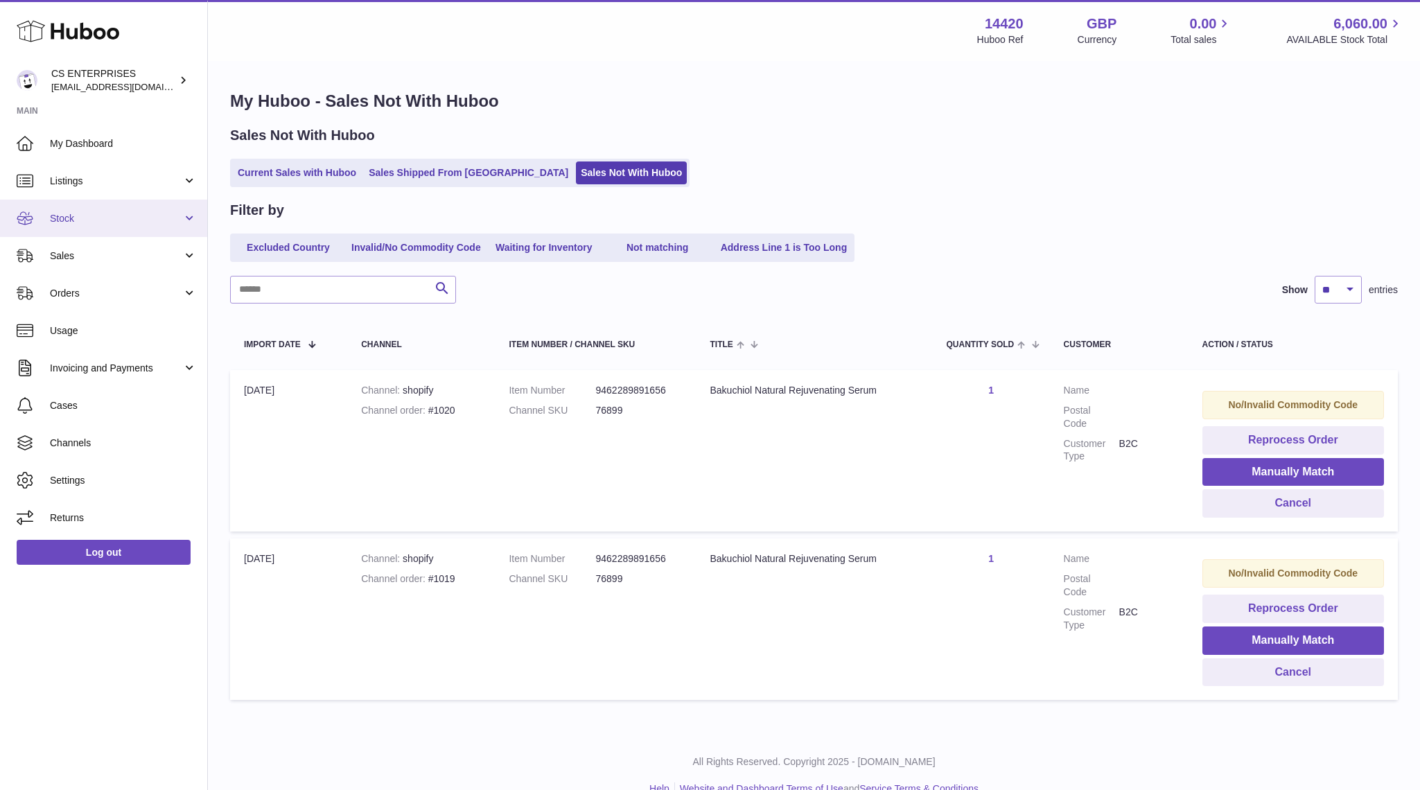
click at [99, 224] on link "Stock" at bounding box center [103, 218] width 207 height 37
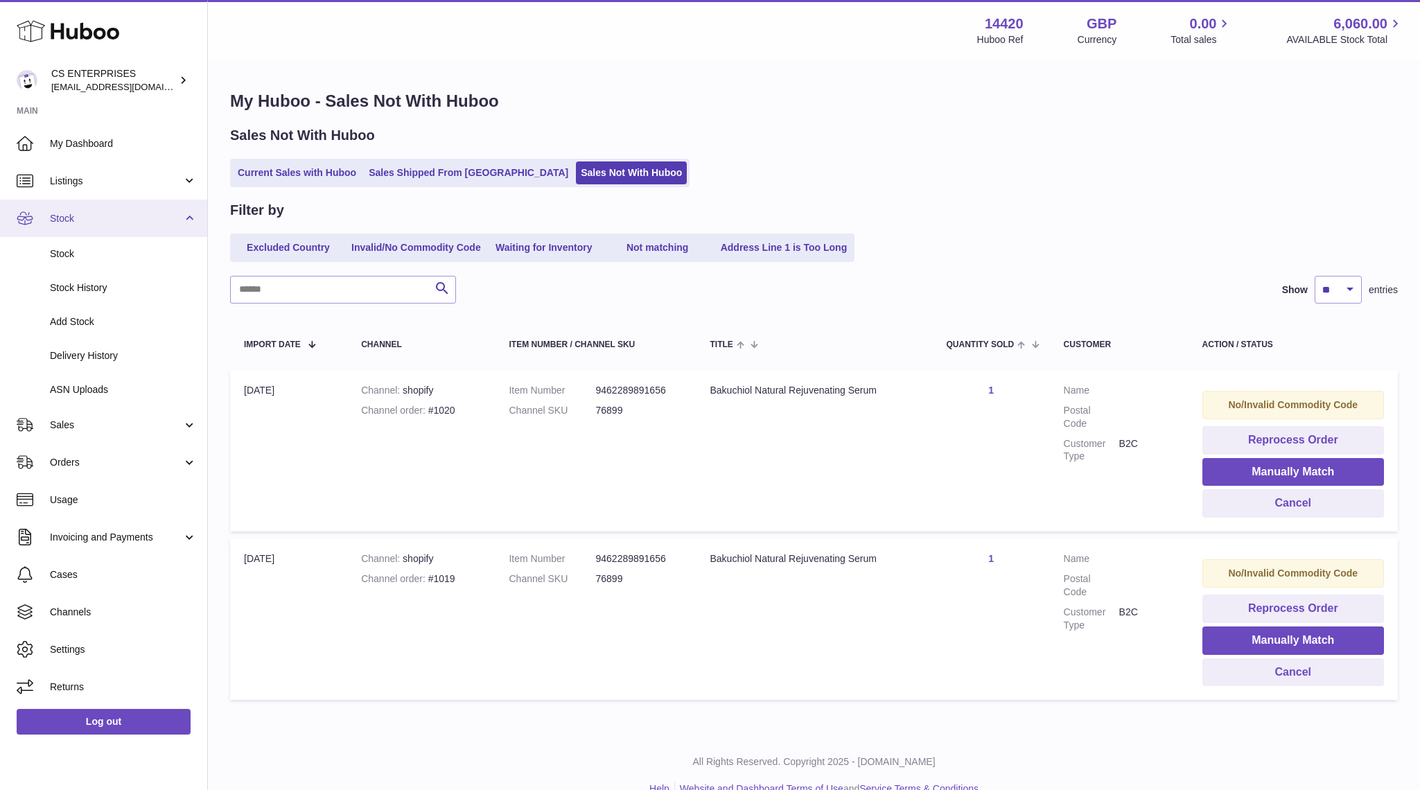
click at [98, 213] on span "Stock" at bounding box center [116, 218] width 132 height 13
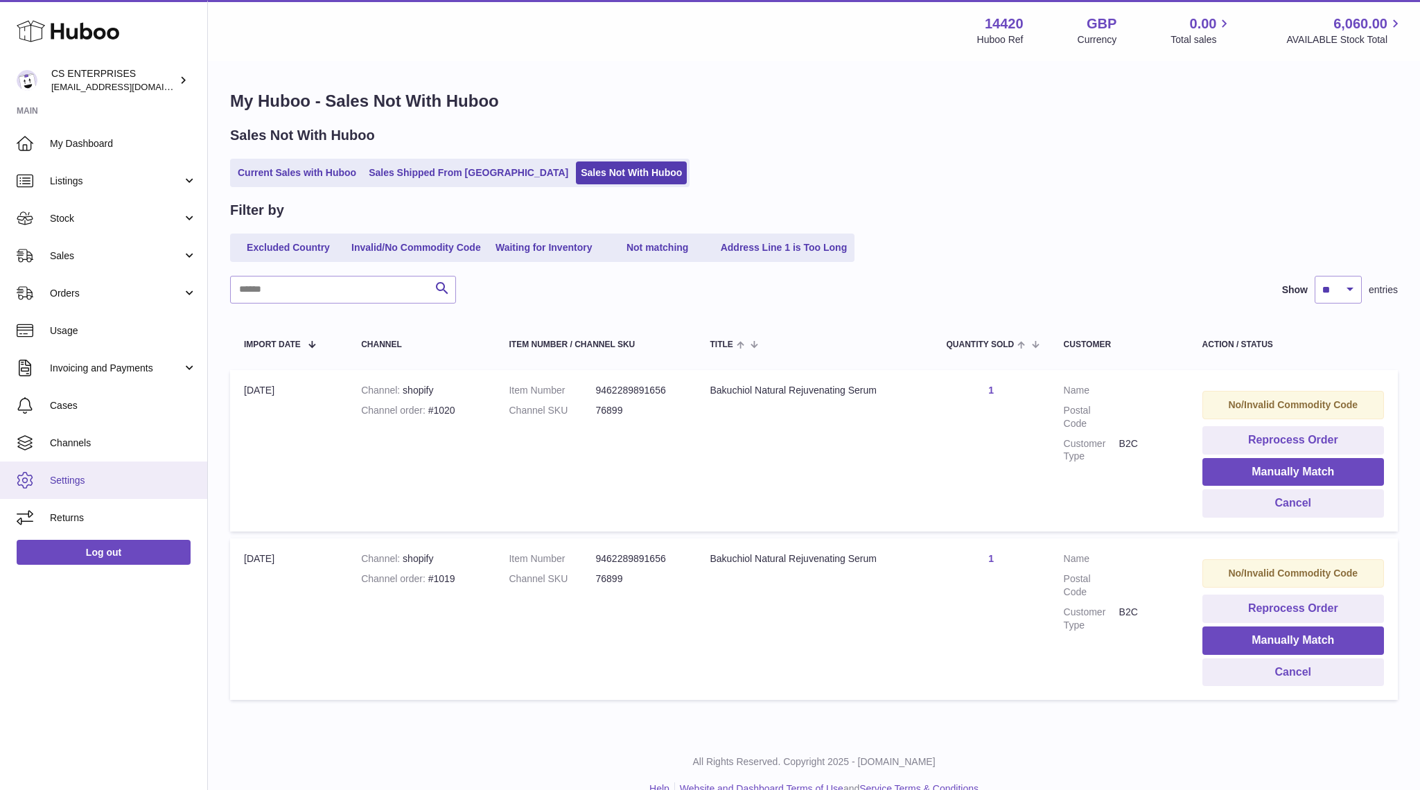
click at [105, 476] on span "Settings" at bounding box center [123, 480] width 147 height 13
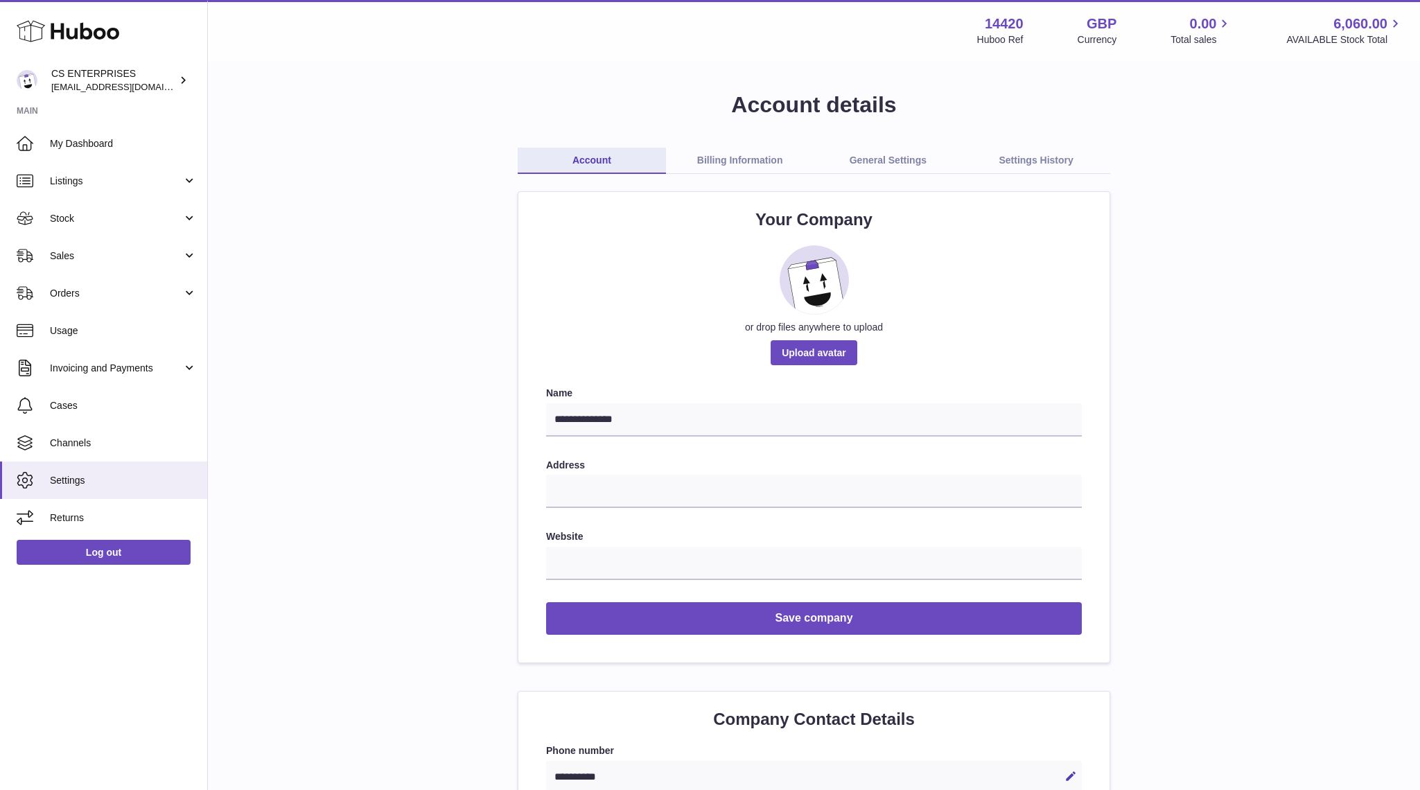
click at [734, 155] on link "Billing Information" at bounding box center [740, 161] width 148 height 26
click at [735, 173] on link "Billing Information" at bounding box center [740, 161] width 148 height 26
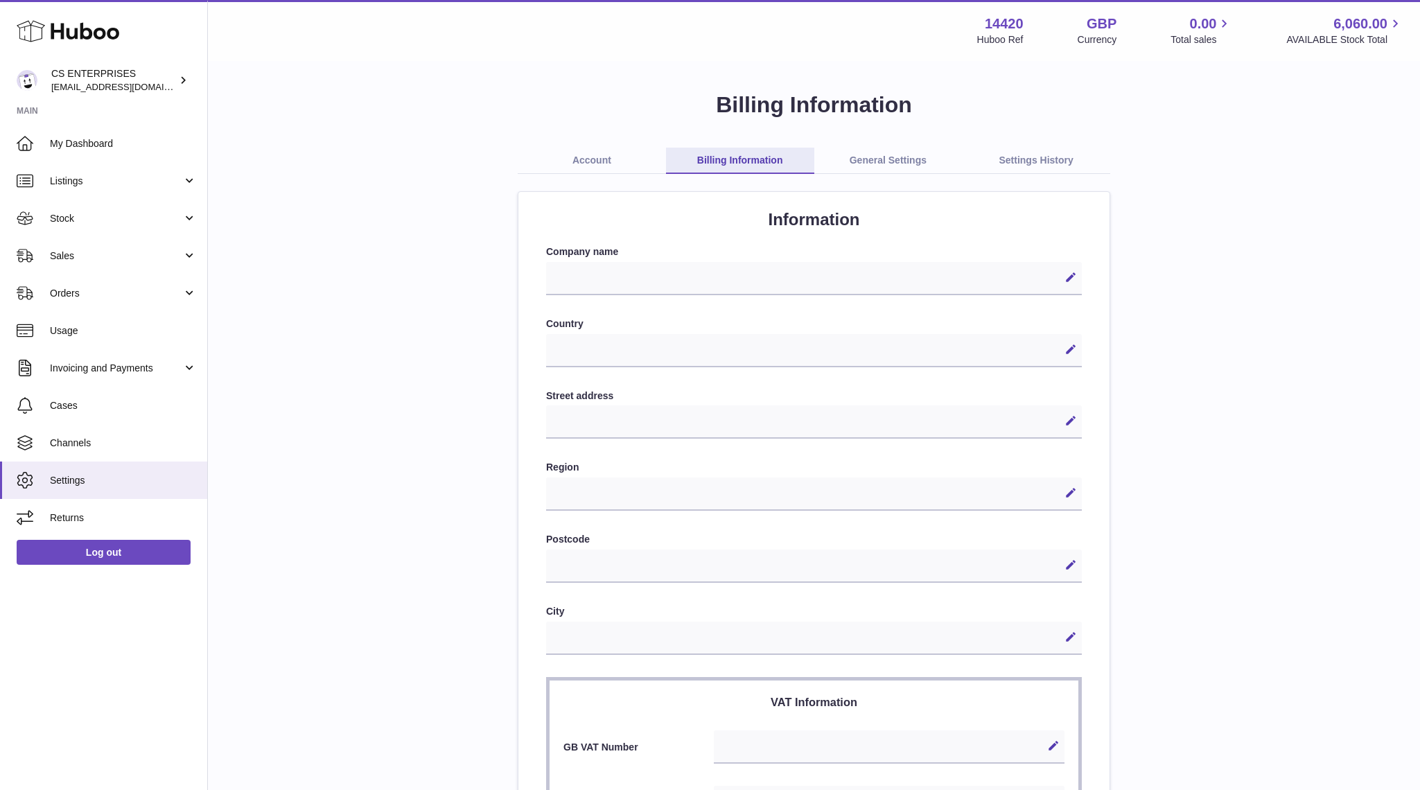
select select
click at [908, 148] on div "**********" at bounding box center [813, 606] width 1167 height 1032
click at [908, 168] on link "General Settings" at bounding box center [888, 161] width 148 height 26
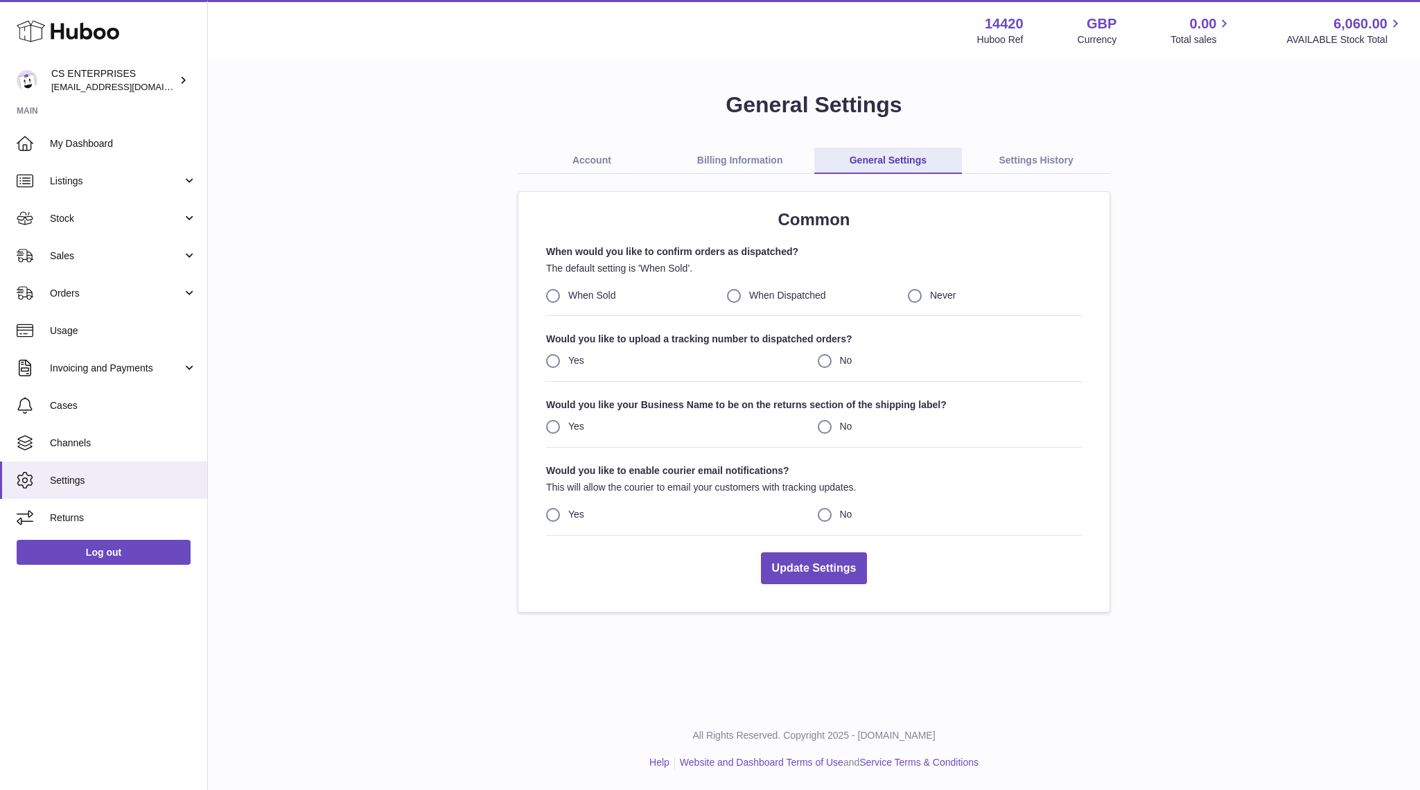
click at [725, 158] on link "Billing Information" at bounding box center [740, 161] width 148 height 26
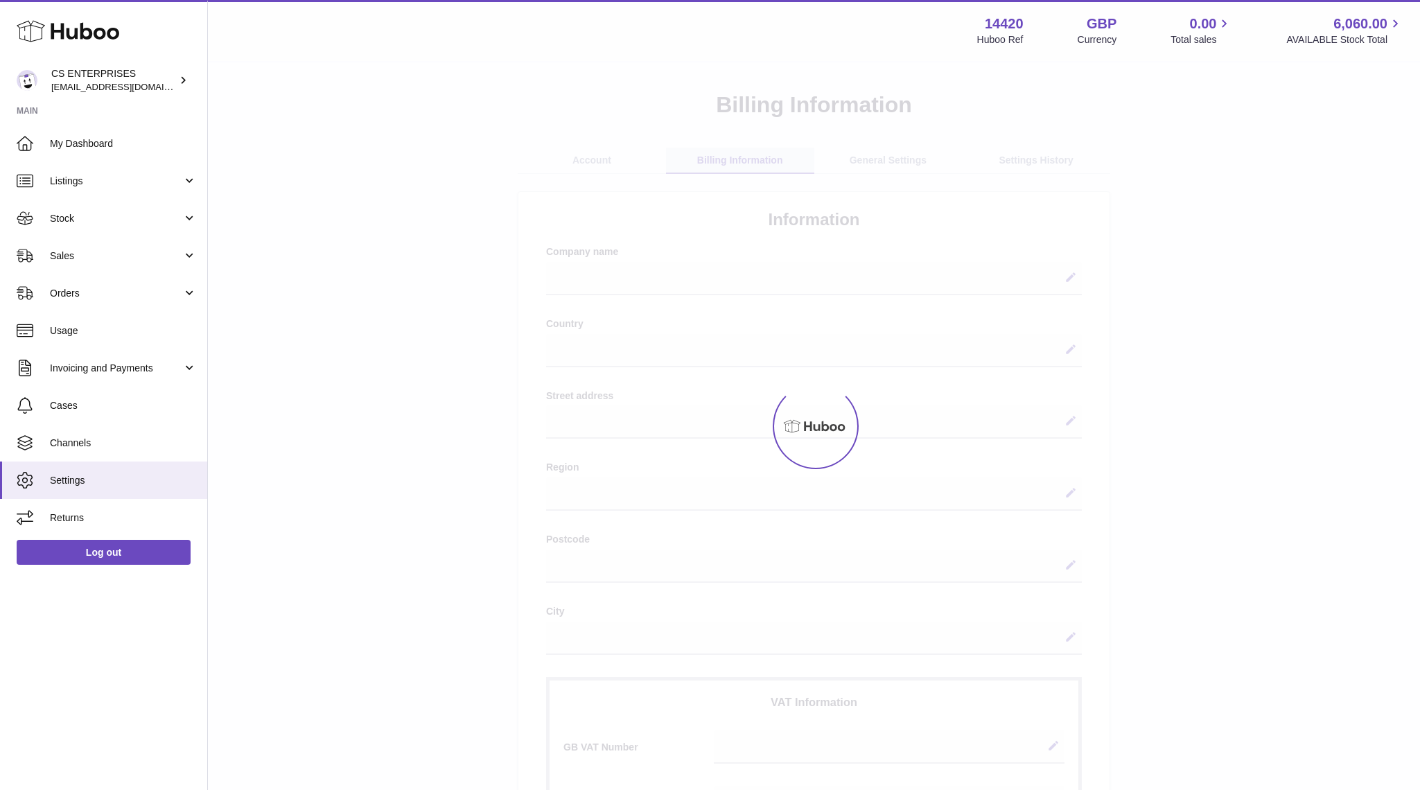
select select
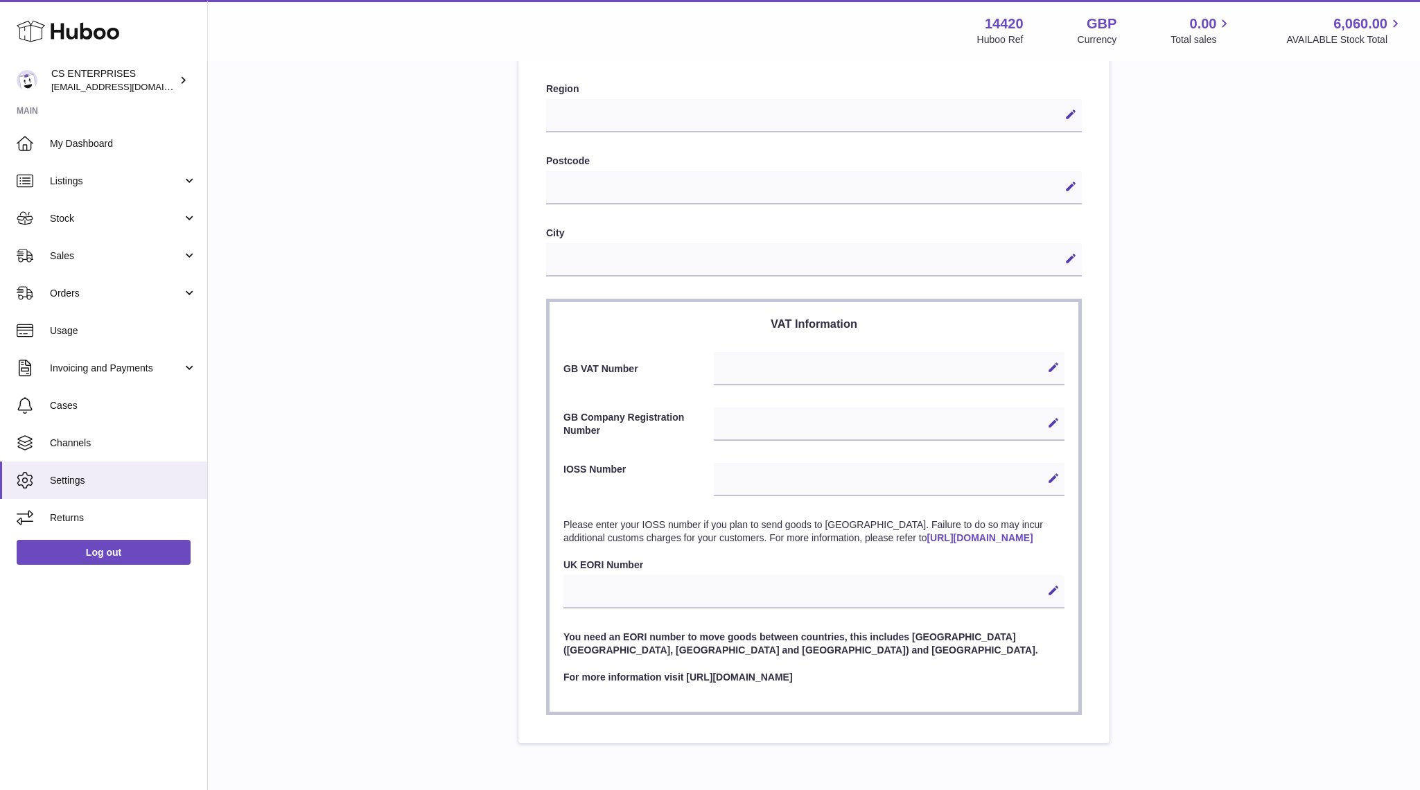
scroll to position [454, 0]
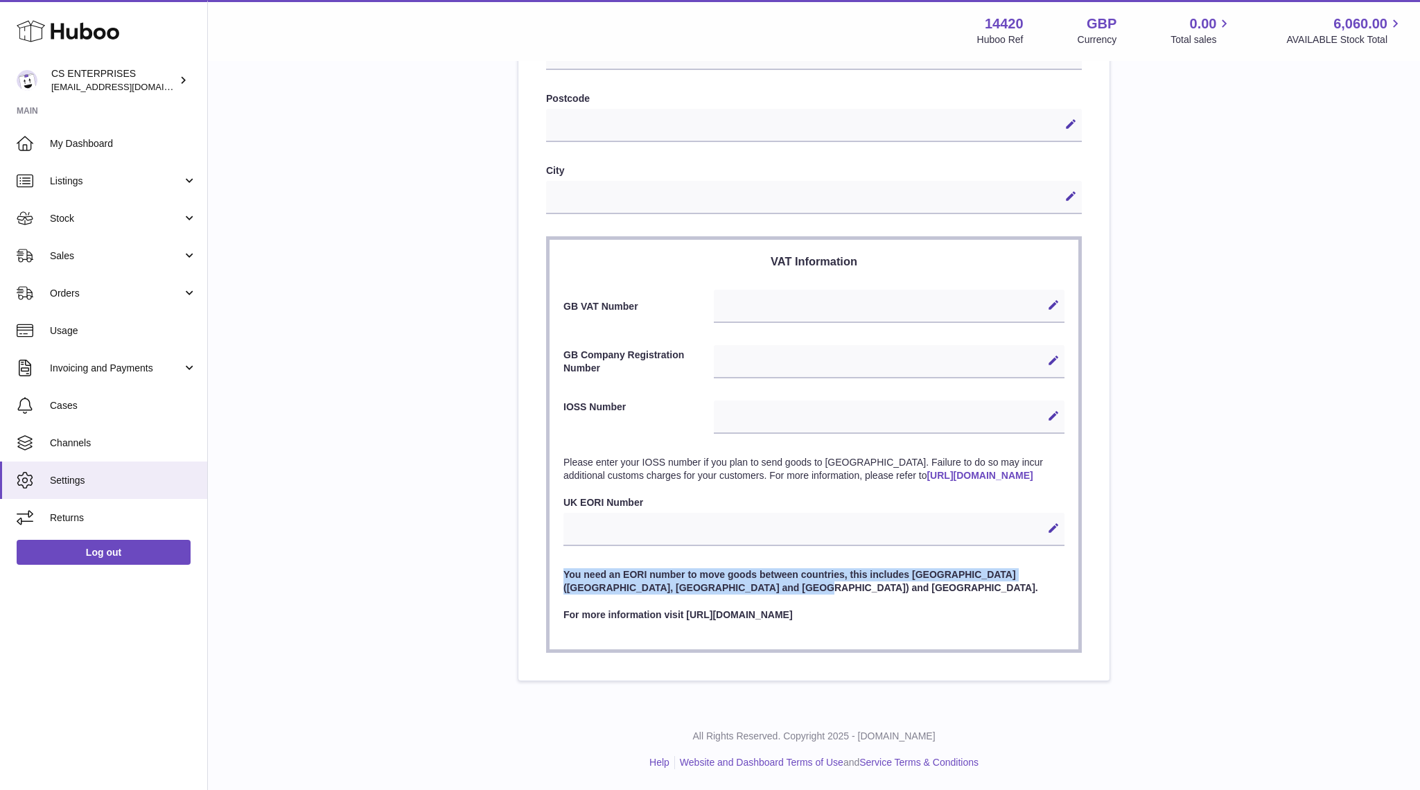
drag, startPoint x: 565, startPoint y: 566, endPoint x: 726, endPoint y: 591, distance: 162.7
click at [726, 591] on section "VAT Information GB VAT Number Edit Cancel Save GB Company Registration Number E…" at bounding box center [814, 444] width 536 height 416
copy p "You need an EORI number to move goods between countries, this includes [GEOGRAP…"
click at [1210, 513] on div "**********" at bounding box center [813, 165] width 1167 height 1032
click at [597, 300] on label "GB VAT Number" at bounding box center [638, 306] width 150 height 13
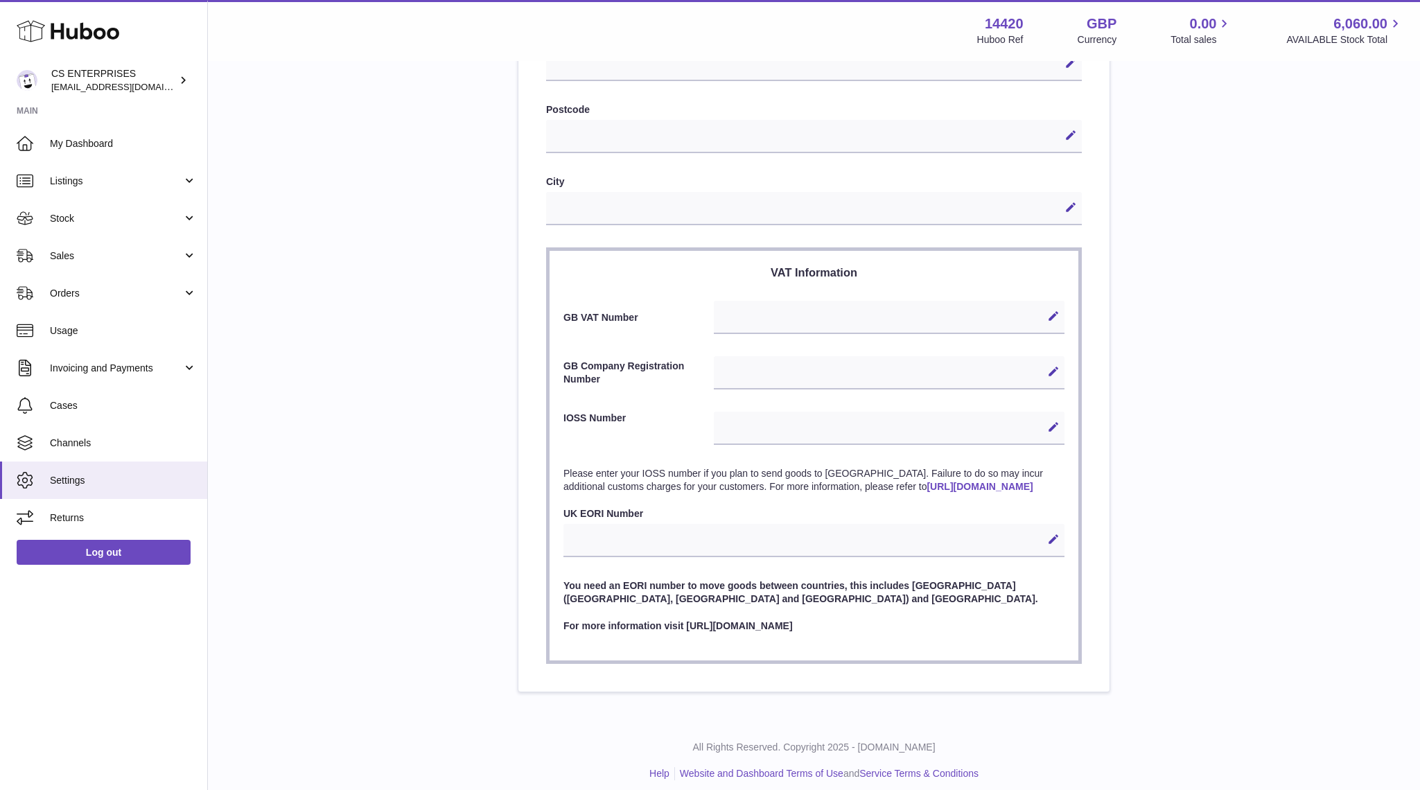
scroll to position [434, 0]
